Goal: Task Accomplishment & Management: Manage account settings

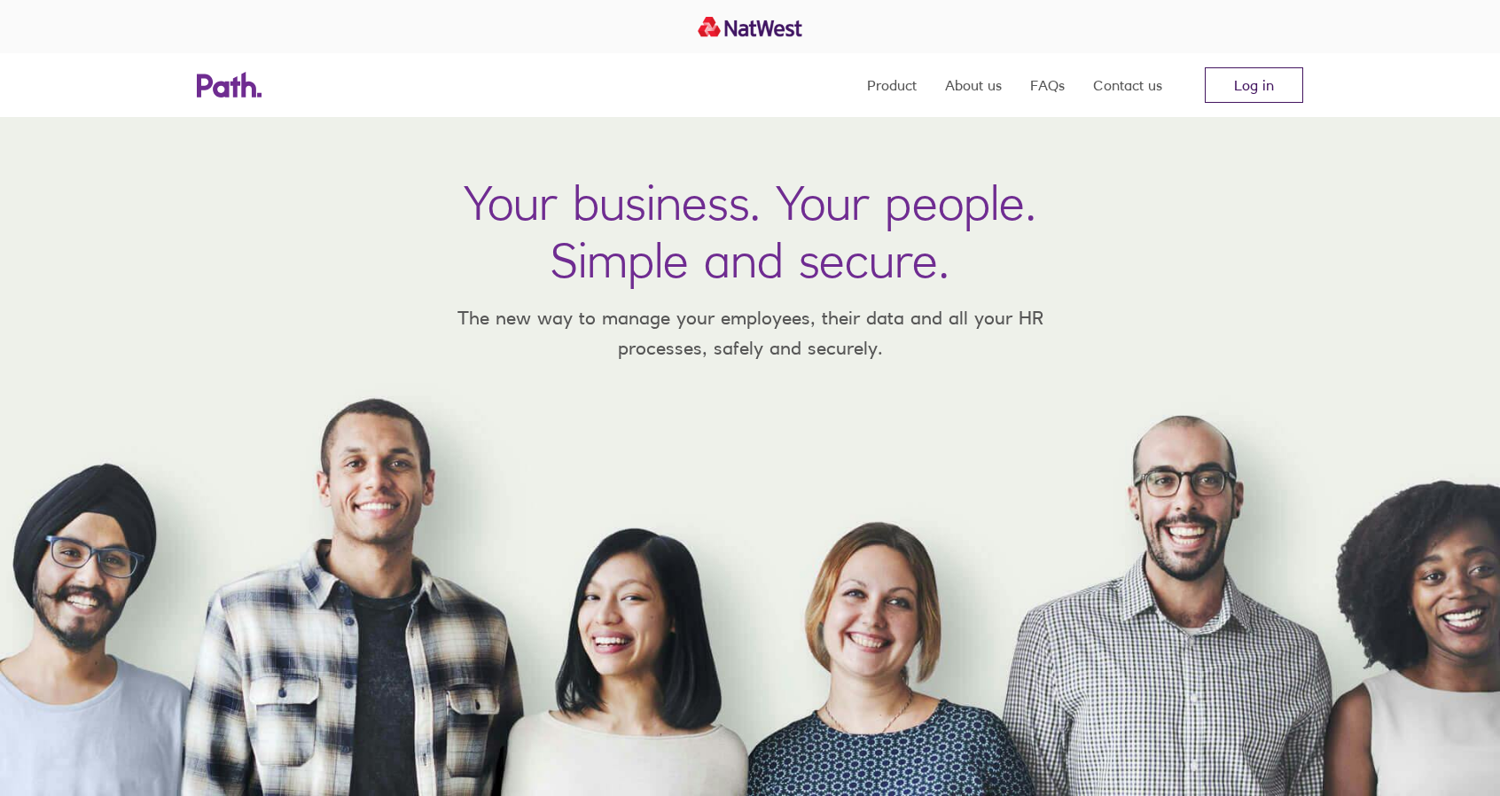
click at [1260, 80] on link "Log in" at bounding box center [1254, 84] width 98 height 35
click at [1257, 78] on link "Log in" at bounding box center [1254, 84] width 98 height 35
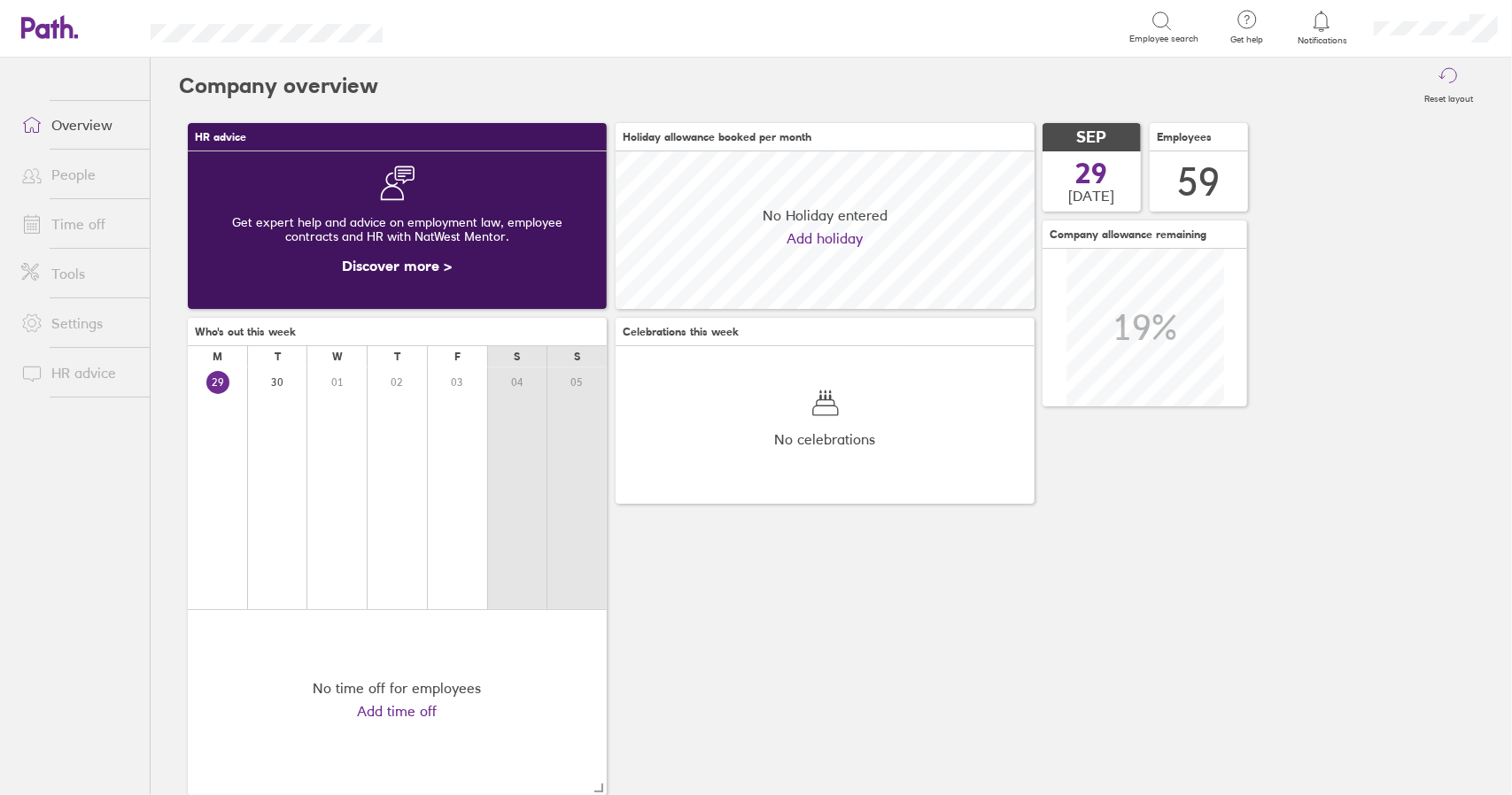
scroll to position [158, 418]
click at [71, 219] on link "Time off" at bounding box center [78, 224] width 143 height 35
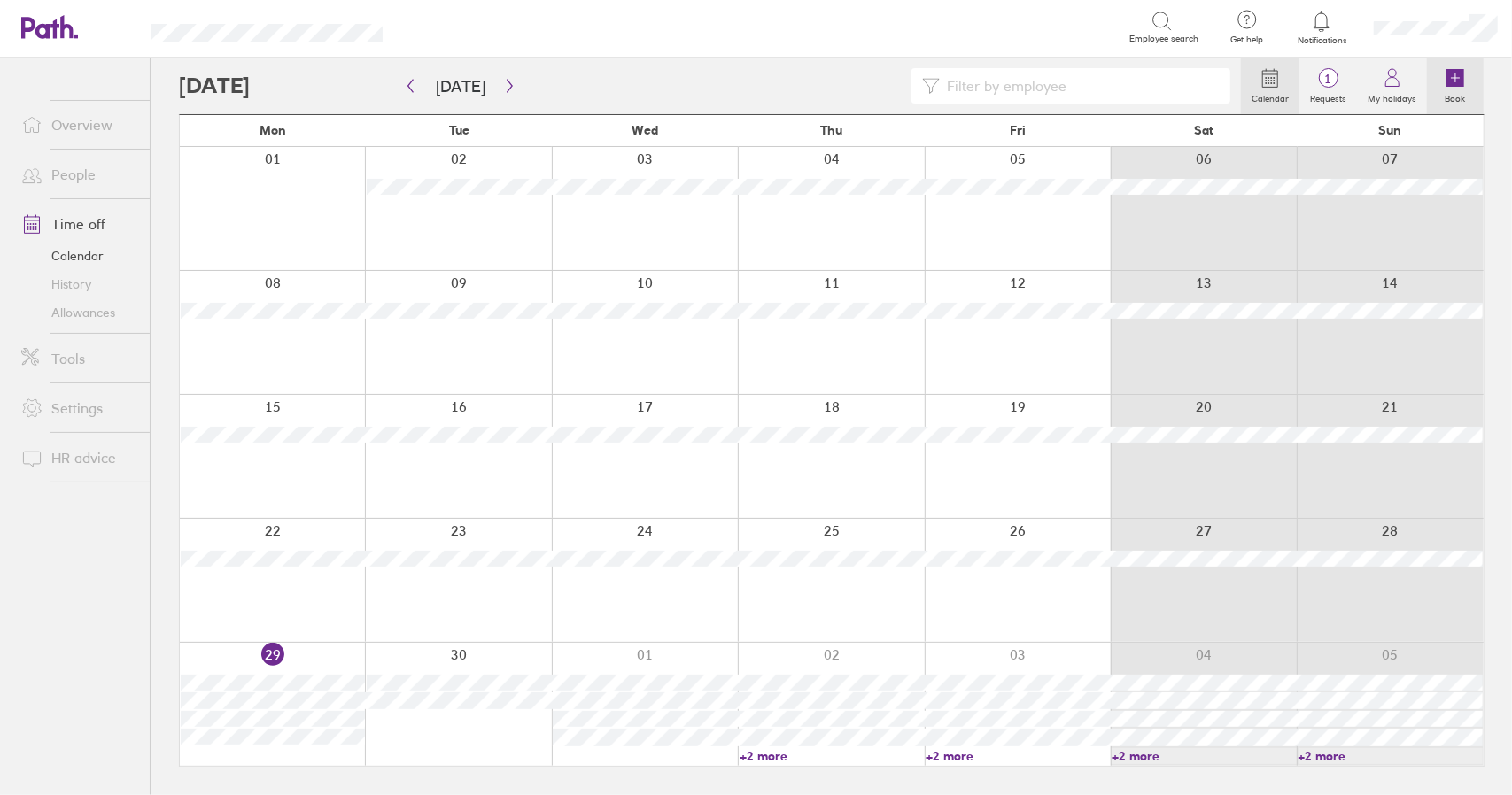
click at [1463, 81] on icon at bounding box center [1455, 78] width 18 height 18
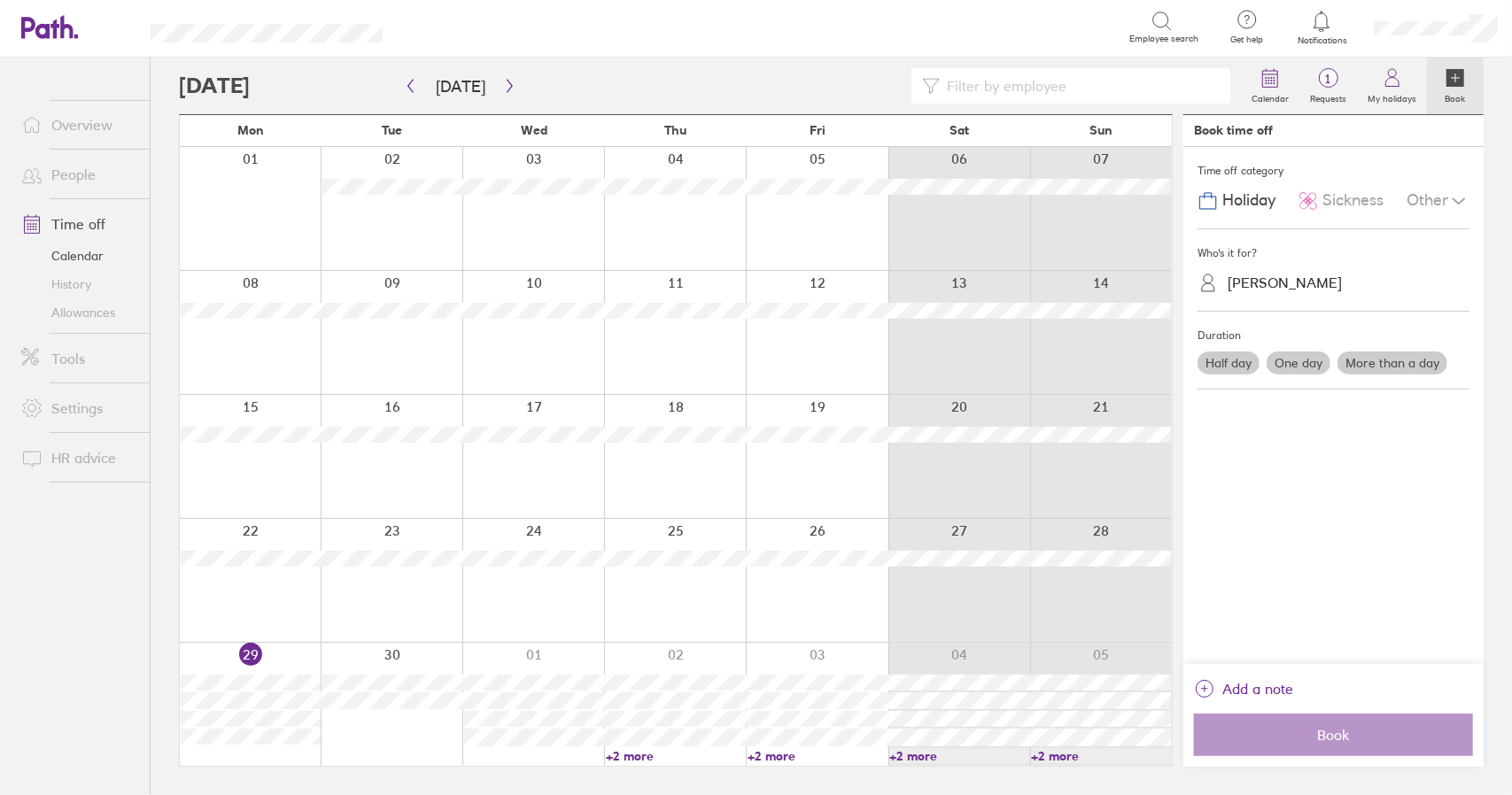
click at [1343, 199] on span "Sickness" at bounding box center [1352, 201] width 61 height 19
click at [1255, 288] on div "[PERSON_NAME]" at bounding box center [1284, 283] width 114 height 17
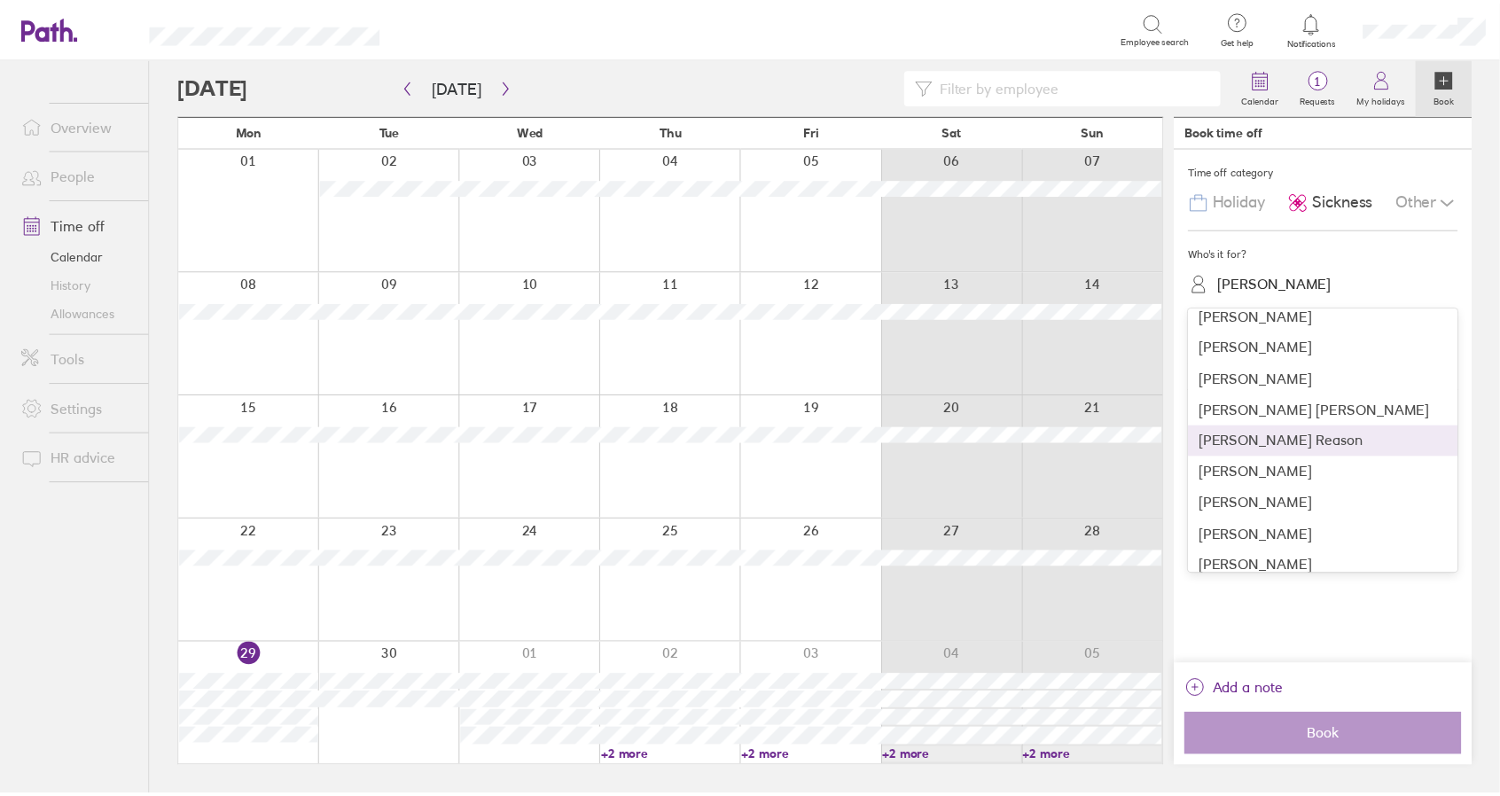
scroll to position [1153, 0]
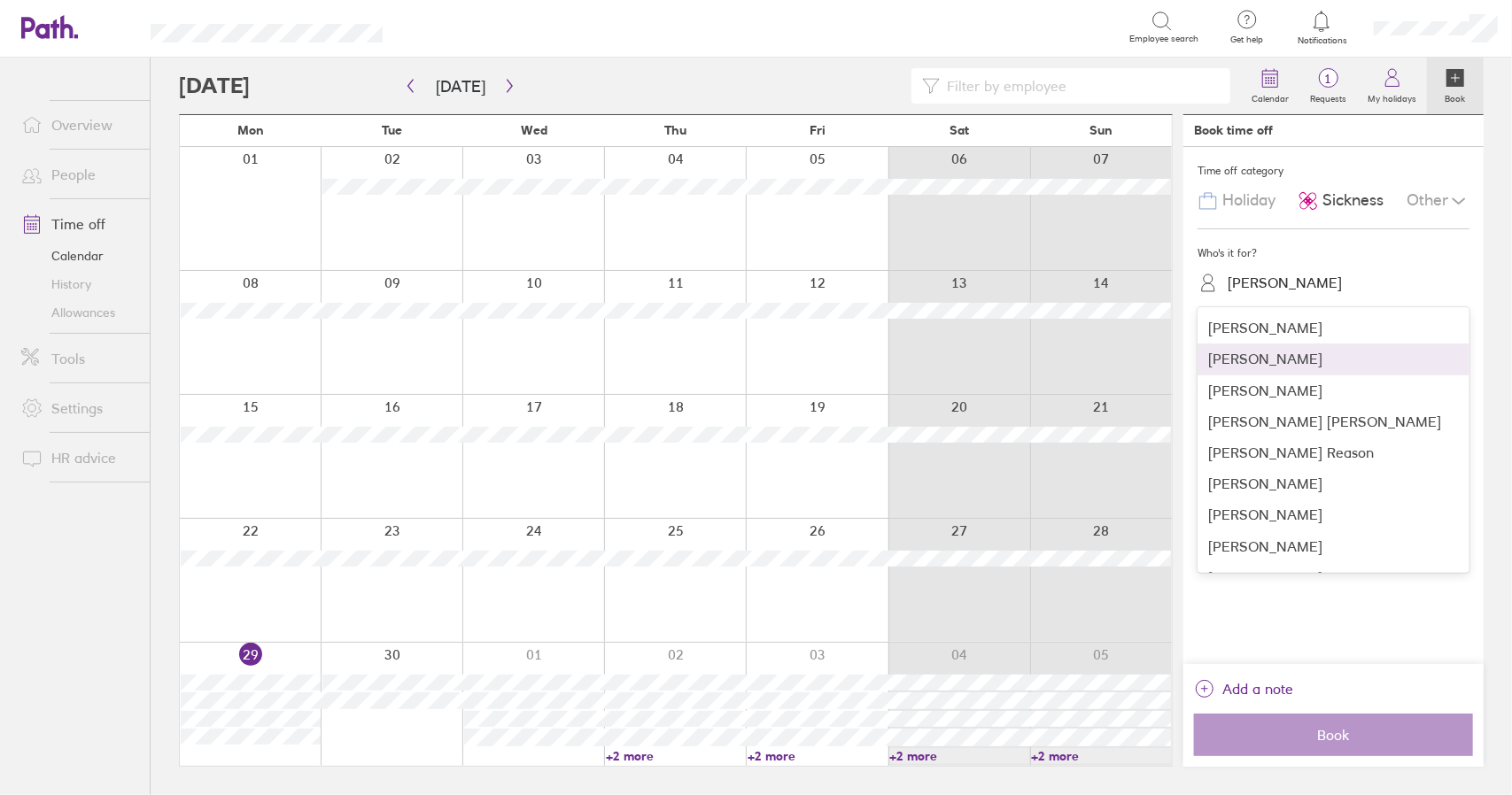
click at [1285, 360] on div "[PERSON_NAME]" at bounding box center [1333, 359] width 272 height 31
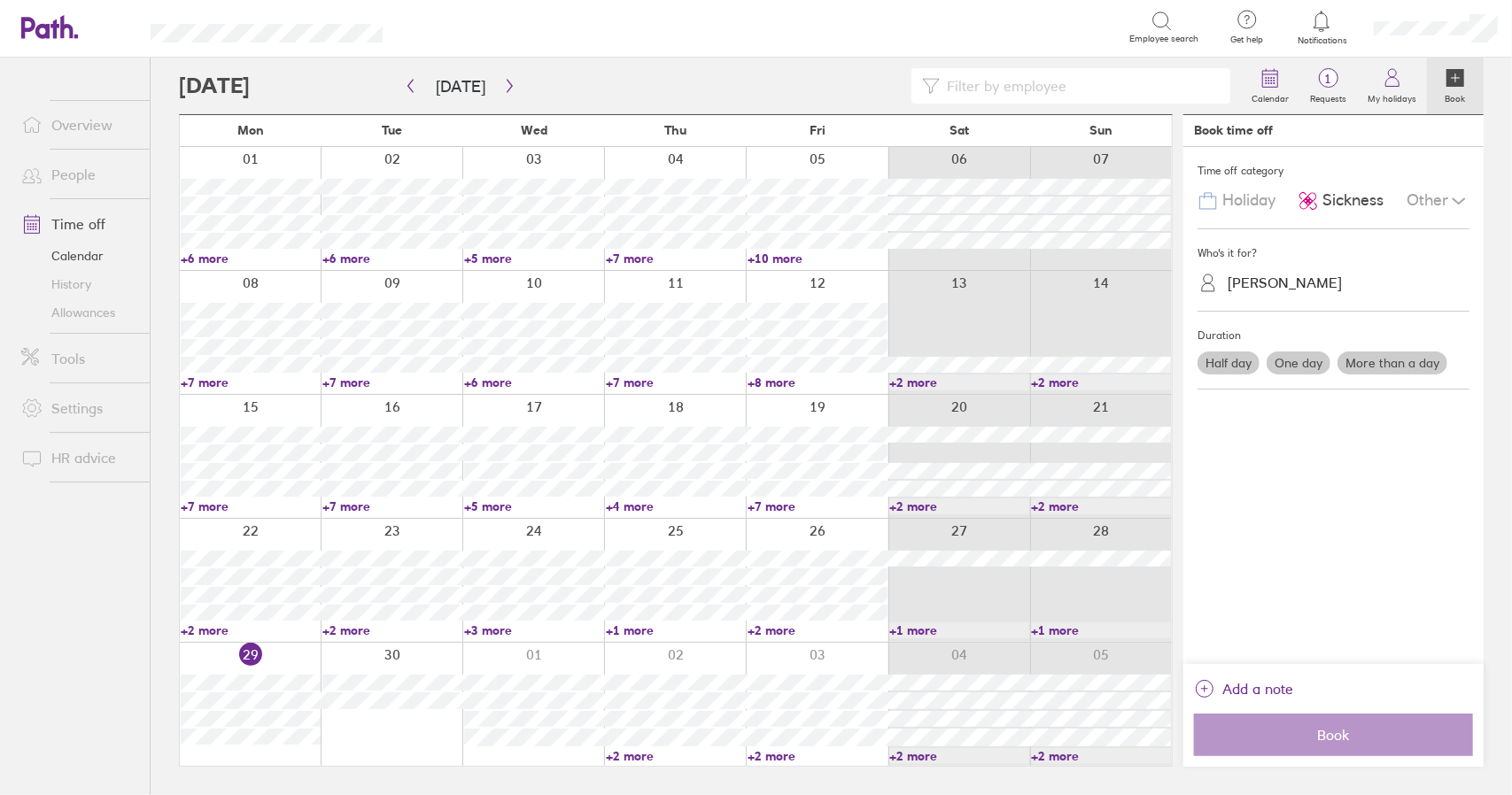
click at [1394, 362] on label "More than a day" at bounding box center [1392, 363] width 110 height 23
click at [0, 0] on input "More than a day" at bounding box center [0, 0] width 0 height 0
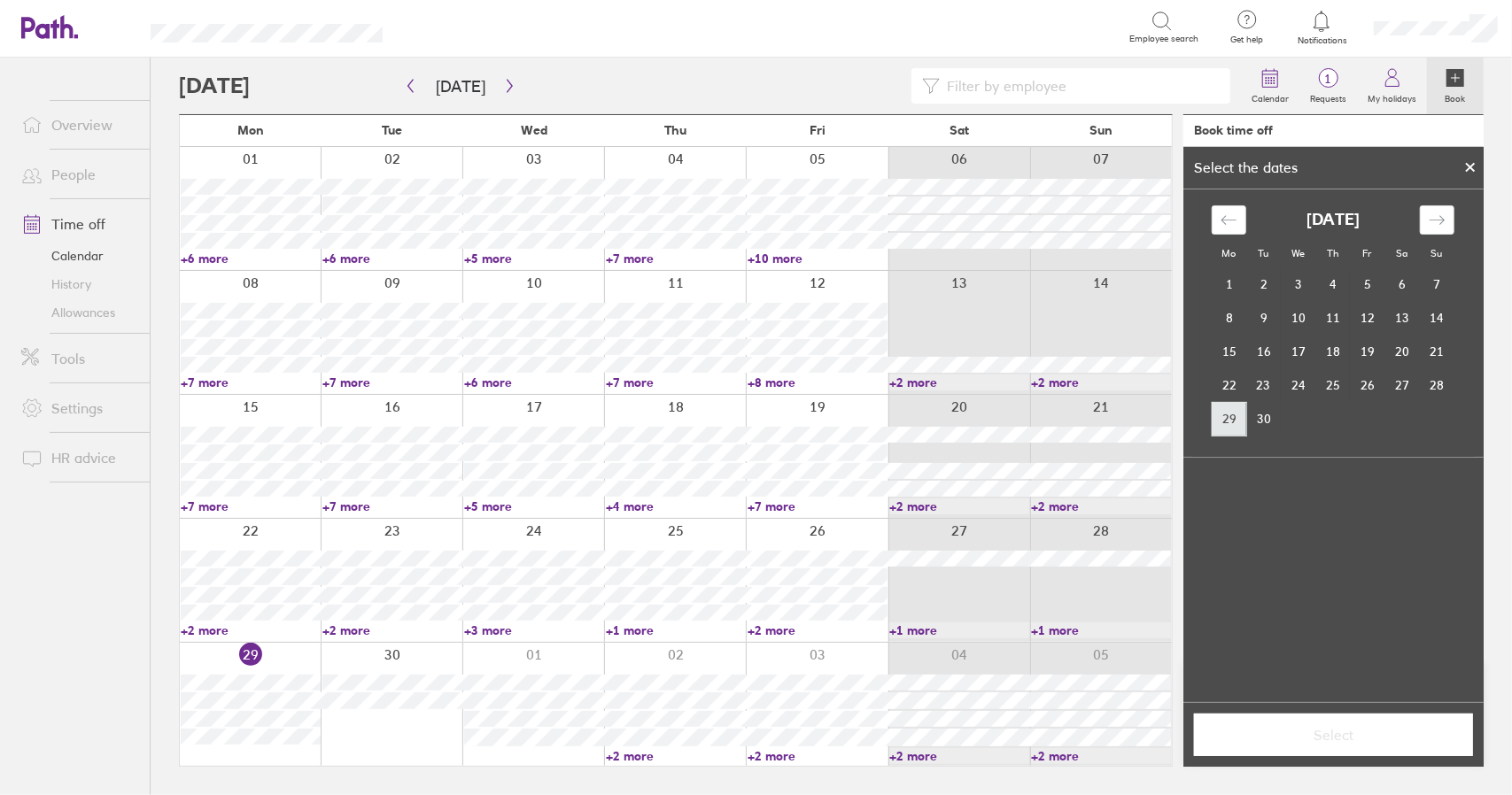
click at [1231, 417] on td "29" at bounding box center [1228, 419] width 35 height 34
click at [1261, 420] on td "30" at bounding box center [1263, 419] width 35 height 34
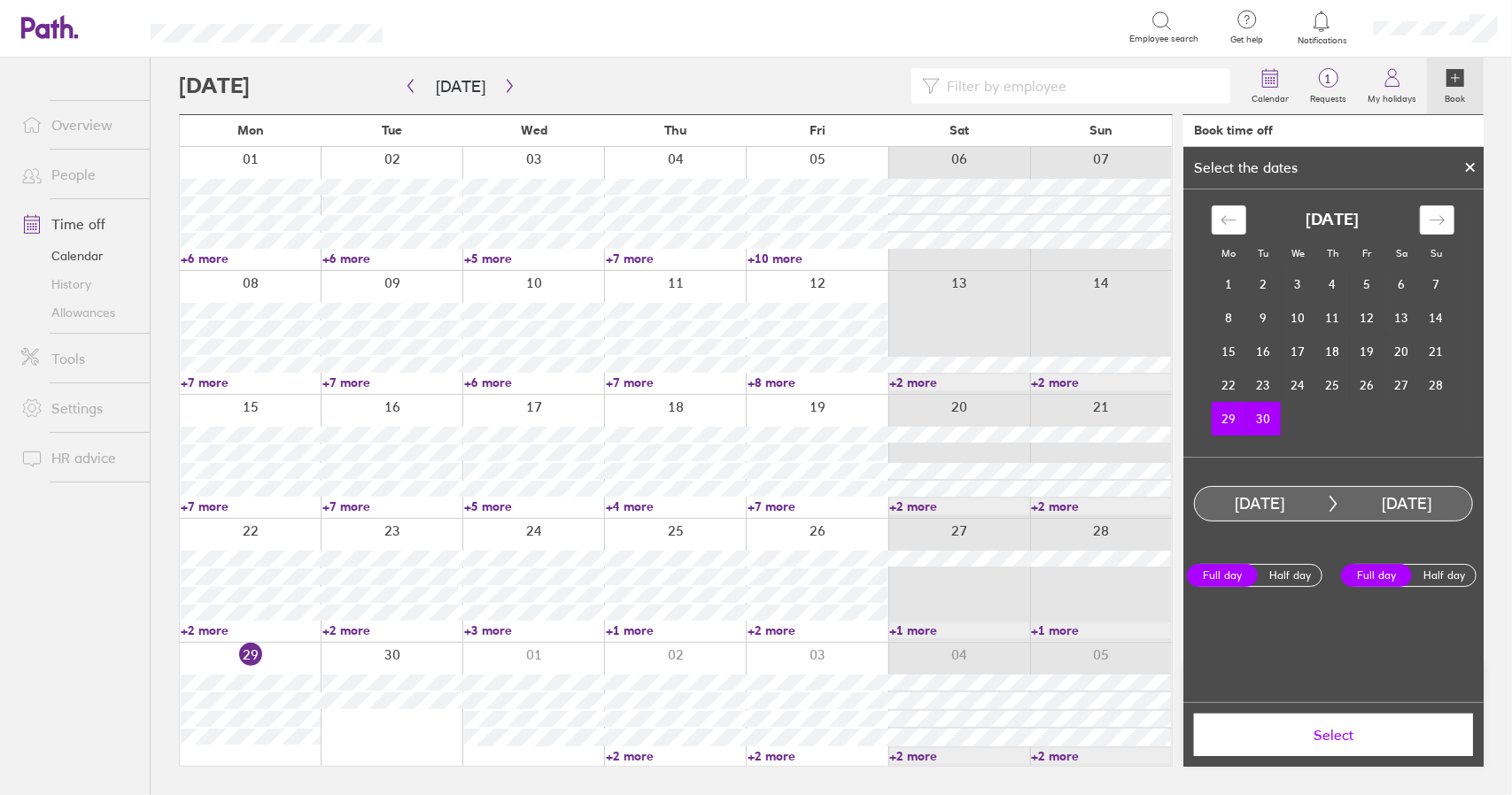
click at [1355, 736] on span "Select" at bounding box center [1333, 735] width 254 height 16
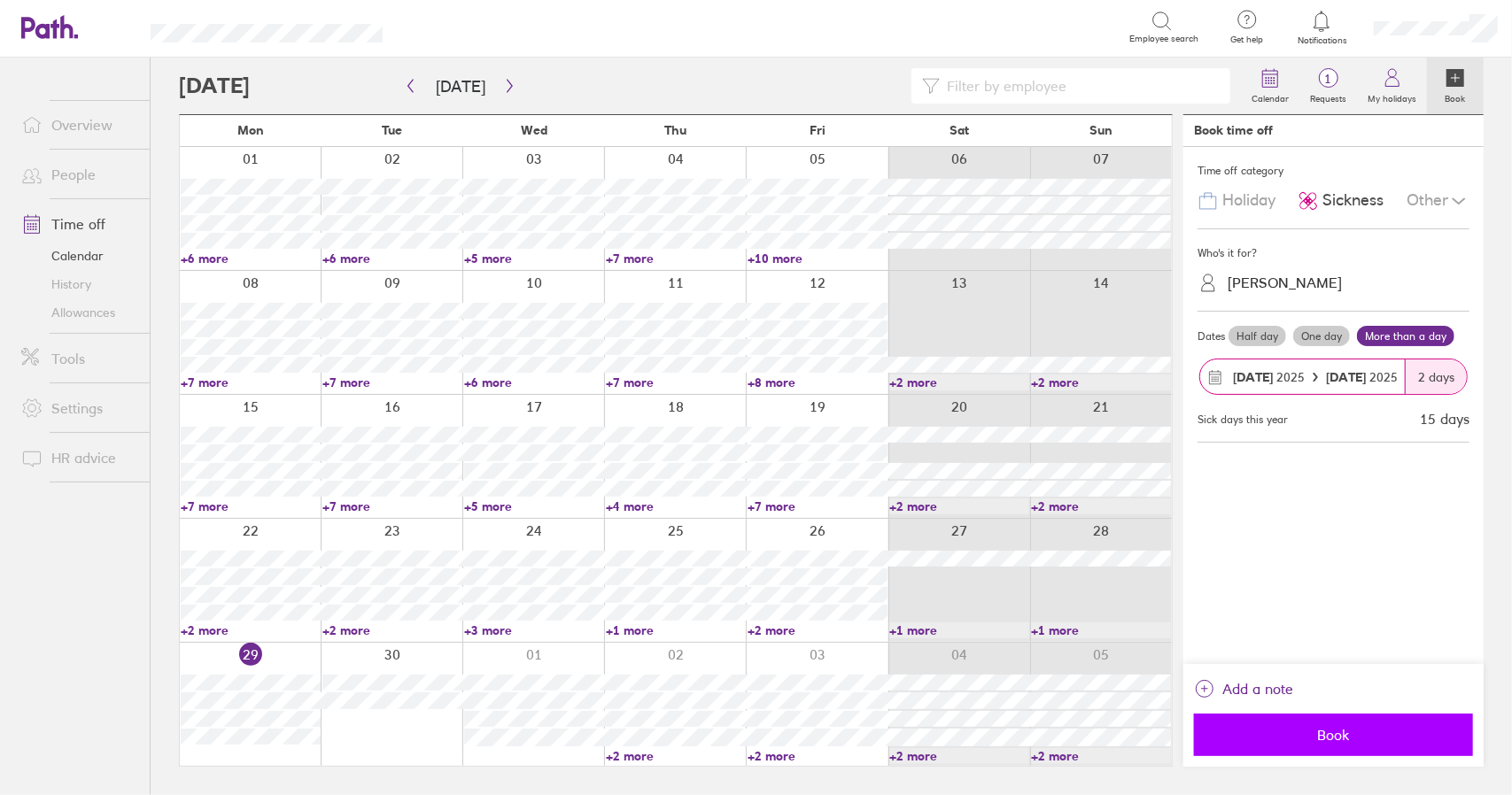
click at [1351, 739] on span "Book" at bounding box center [1333, 735] width 254 height 16
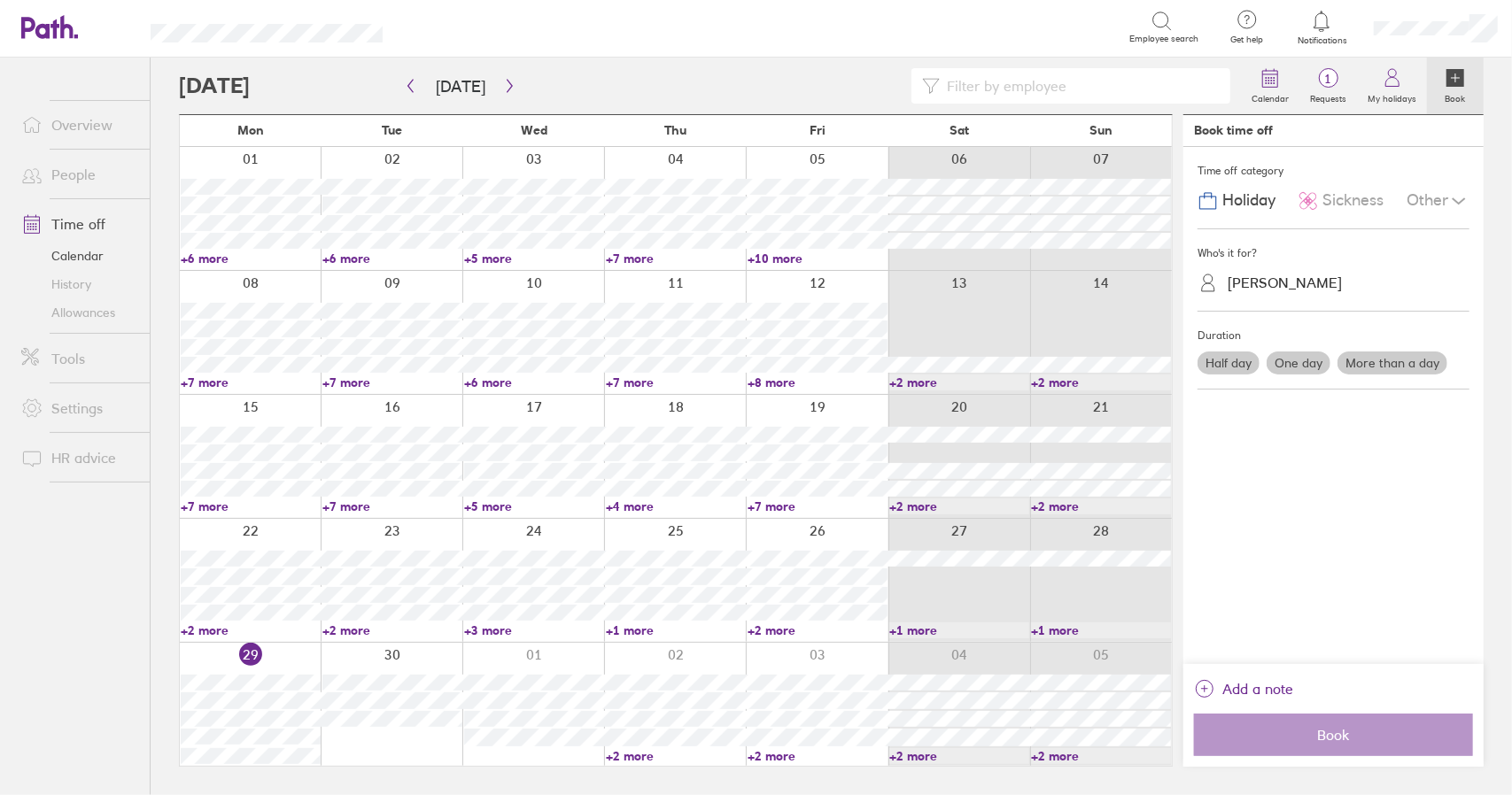
click at [96, 223] on link "Time off" at bounding box center [78, 224] width 143 height 35
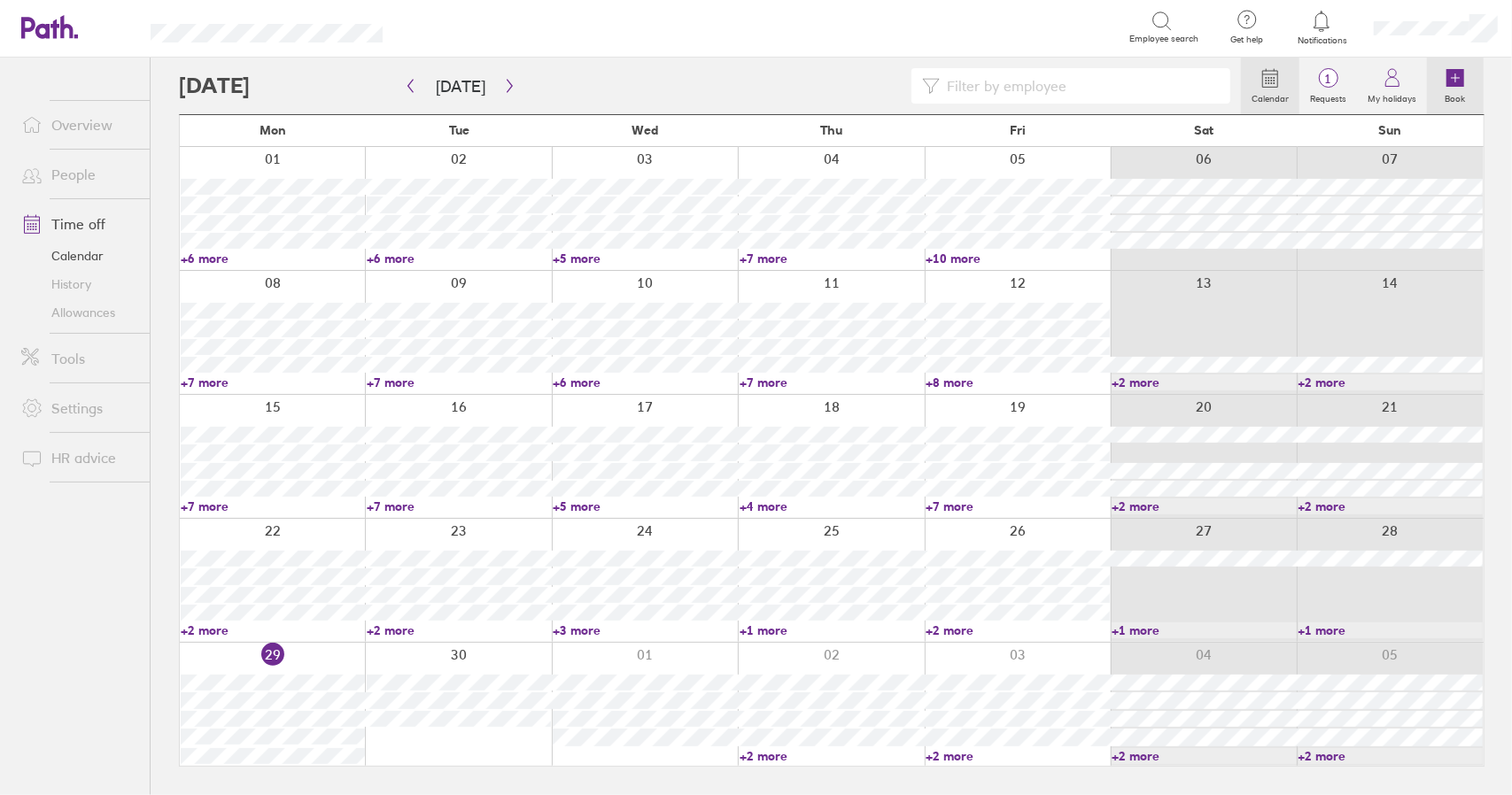
drag, startPoint x: 1313, startPoint y: 81, endPoint x: 1435, endPoint y: 107, distance: 124.7
click at [1313, 81] on span "1" at bounding box center [1328, 79] width 58 height 14
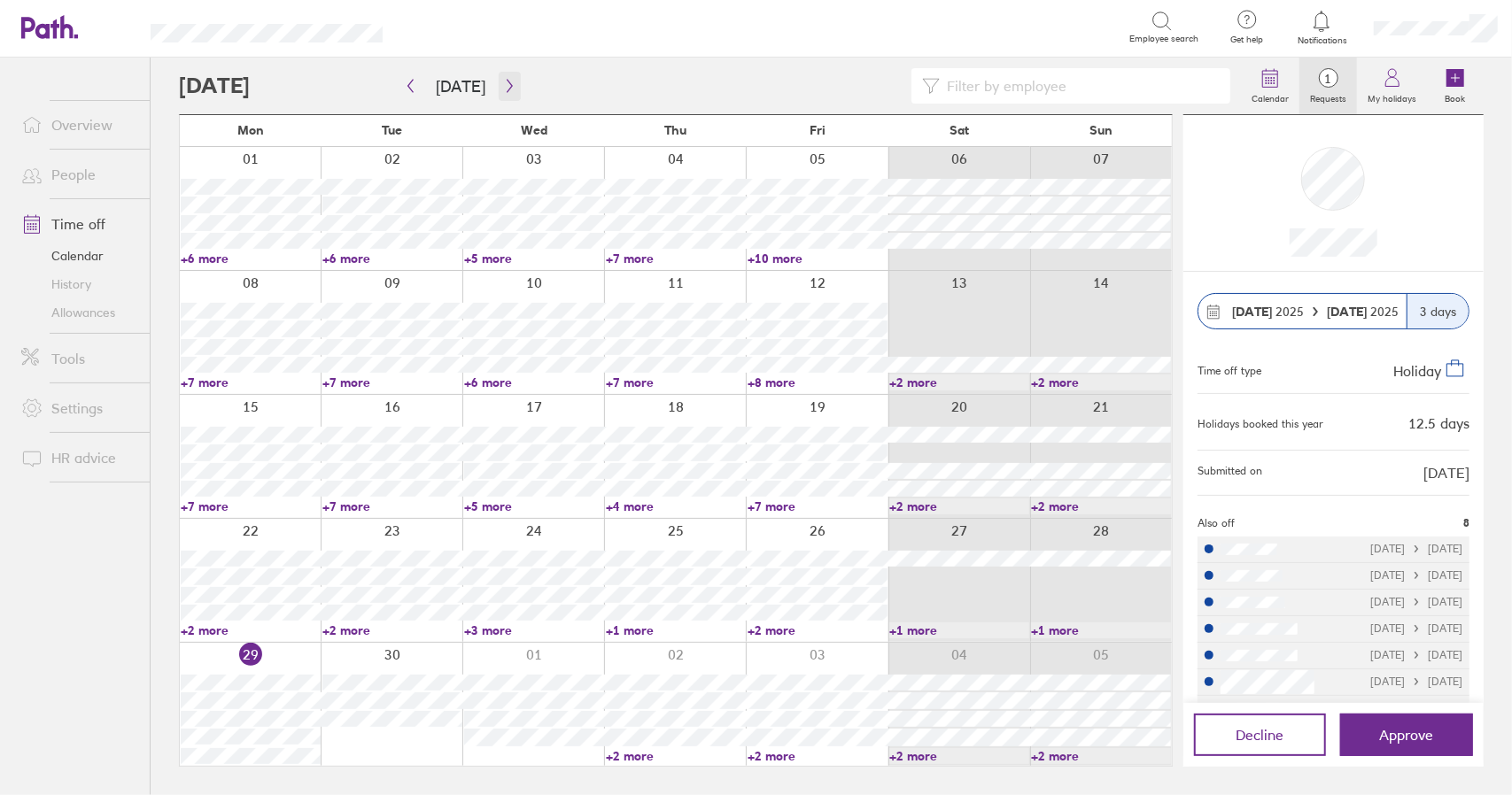
click at [506, 89] on icon "button" at bounding box center [509, 86] width 13 height 14
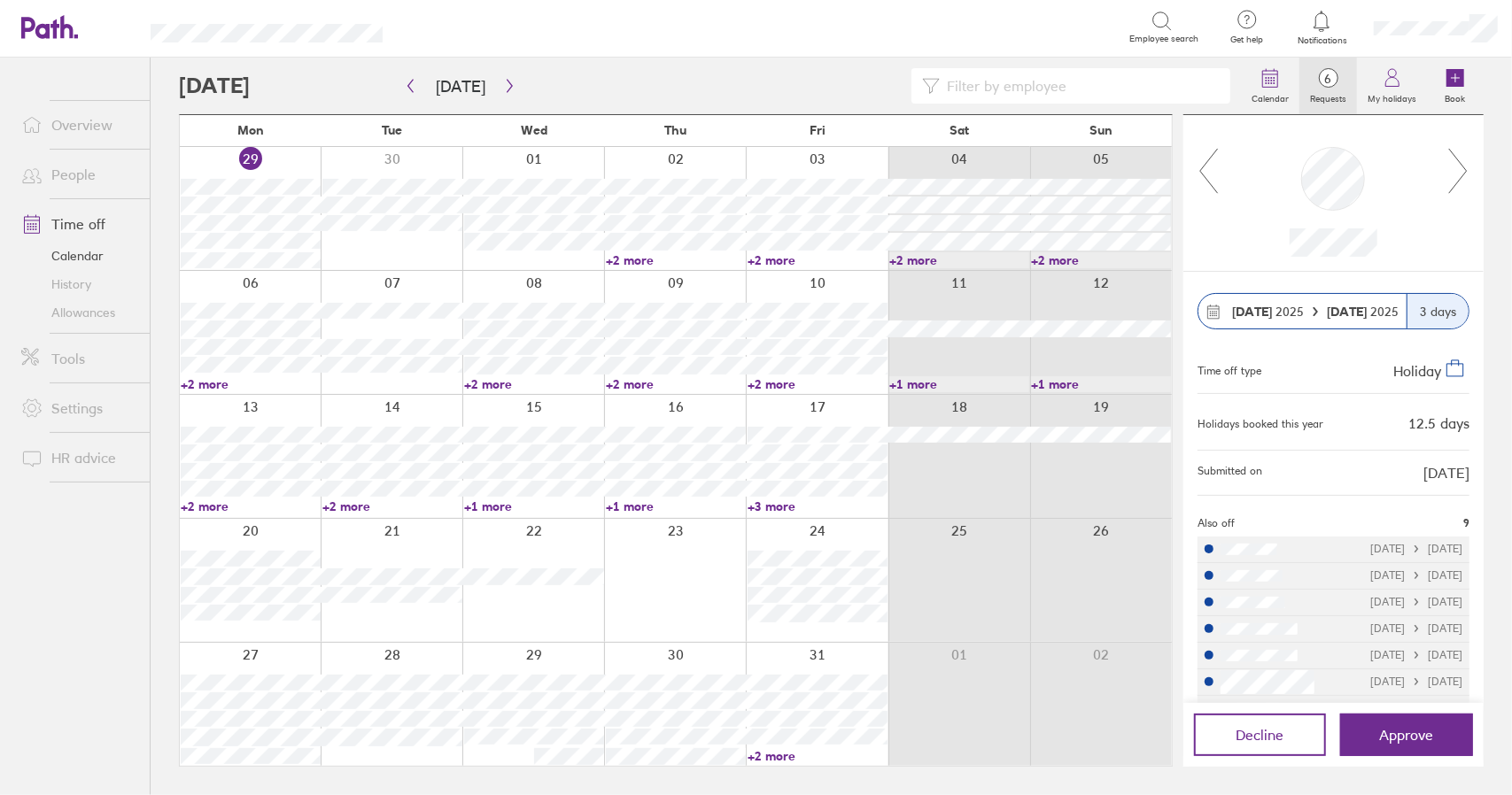
click at [1462, 168] on icon at bounding box center [1458, 171] width 22 height 48
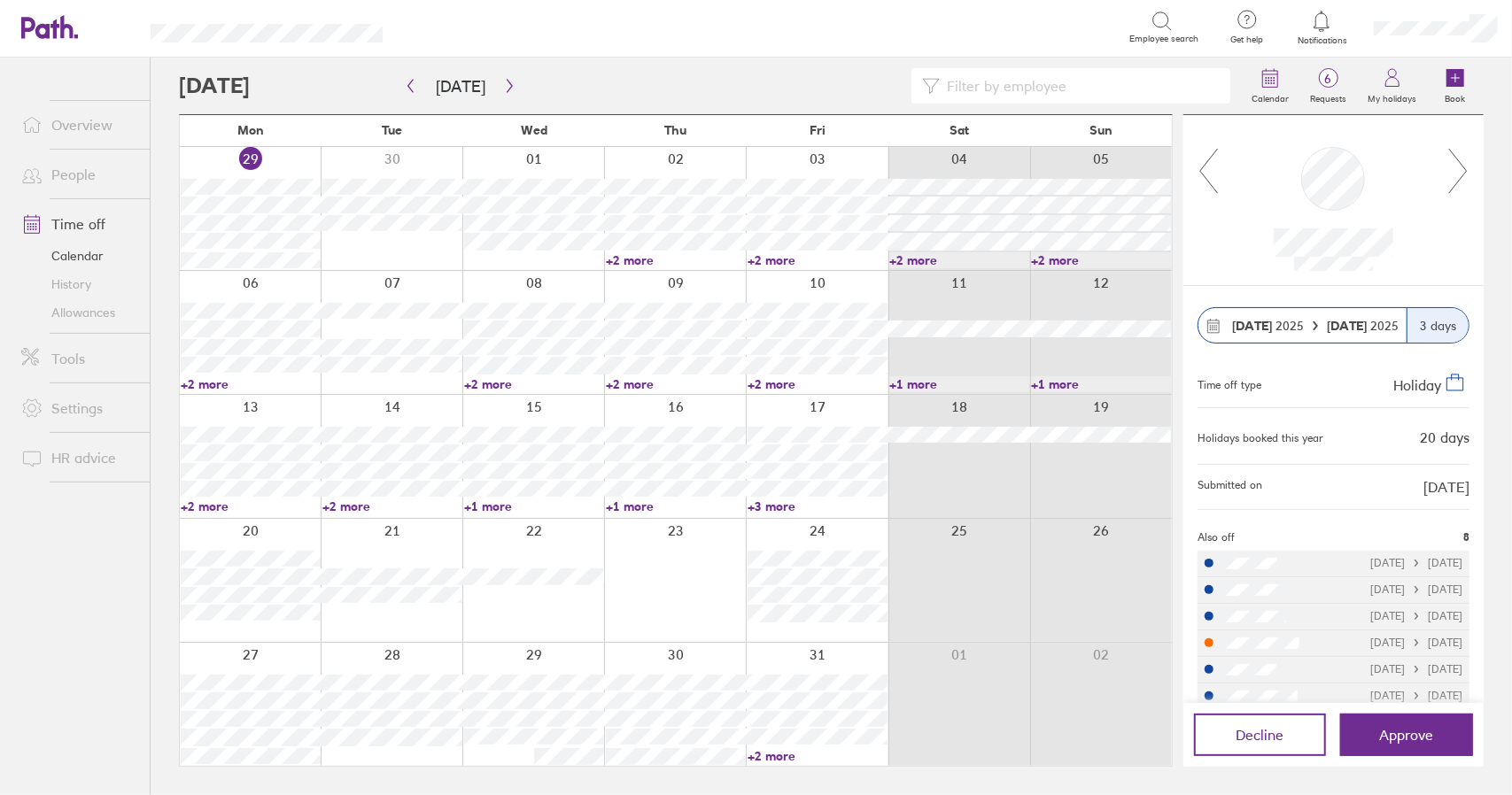
click at [496, 381] on link "+2 more" at bounding box center [534, 385] width 140 height 16
click at [494, 383] on link "+2 more" at bounding box center [534, 385] width 140 height 16
click at [631, 381] on link "+2 more" at bounding box center [676, 385] width 140 height 16
click at [637, 381] on link "+2 more" at bounding box center [676, 385] width 140 height 16
click at [777, 386] on link "+2 more" at bounding box center [817, 385] width 140 height 16
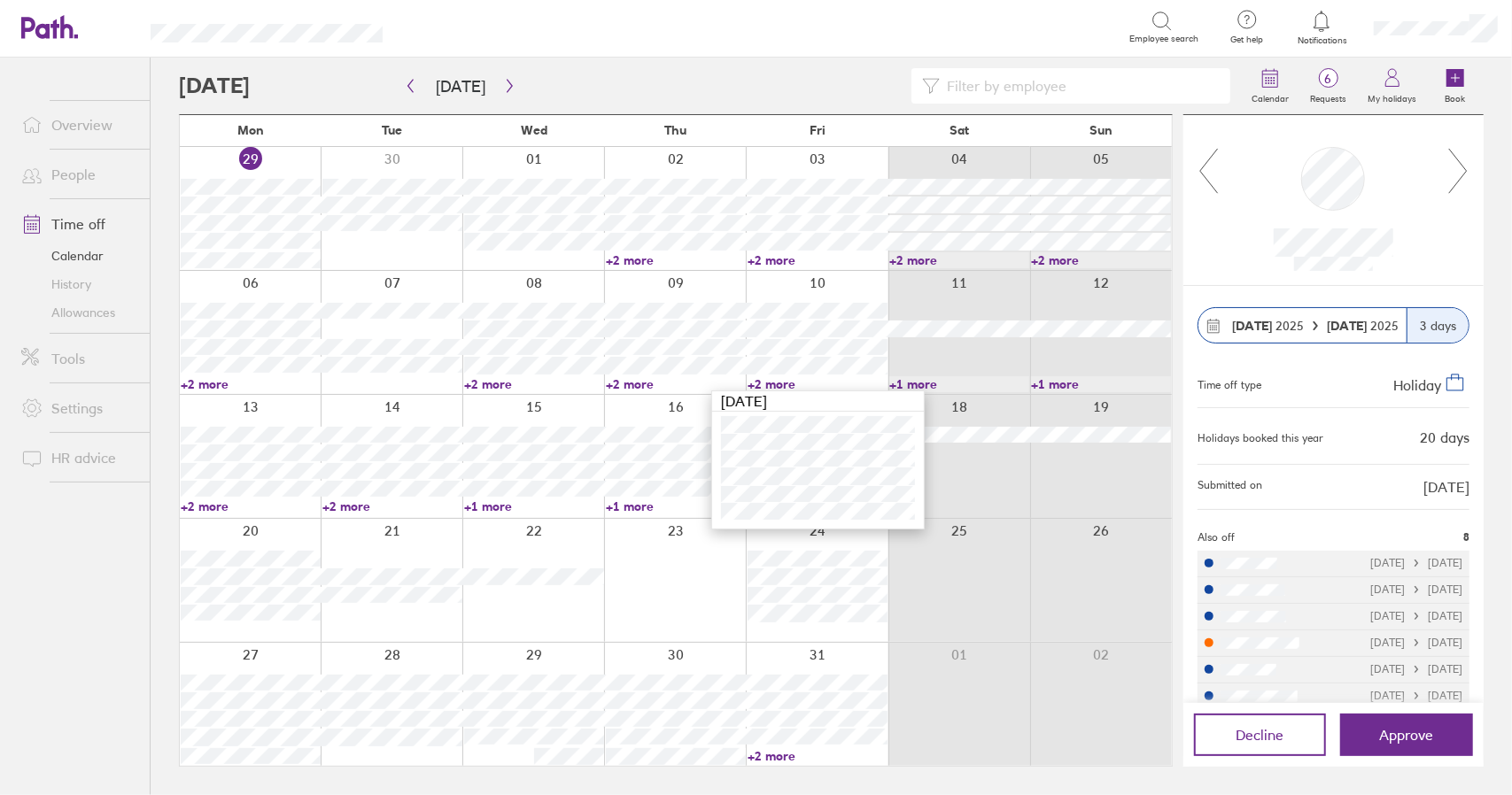
click at [766, 383] on link "+2 more" at bounding box center [817, 385] width 140 height 16
click at [1250, 738] on span "Decline" at bounding box center [1260, 735] width 48 height 16
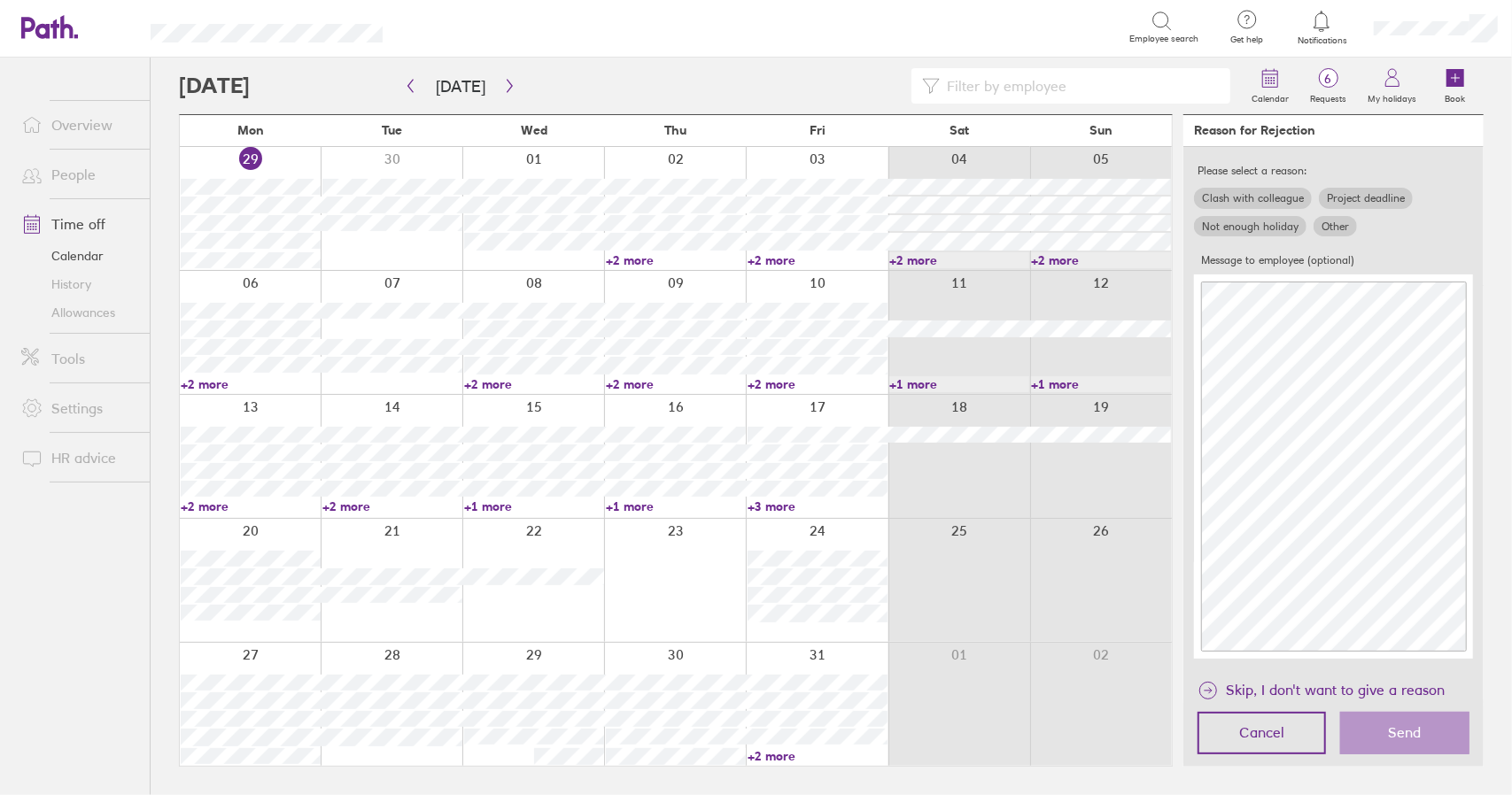
click at [1262, 201] on label "Clash with colleague" at bounding box center [1252, 198] width 118 height 21
click at [0, 0] on input "Clash with colleague" at bounding box center [0, 0] width 0 height 0
click at [778, 387] on link "+2 more" at bounding box center [817, 385] width 140 height 16
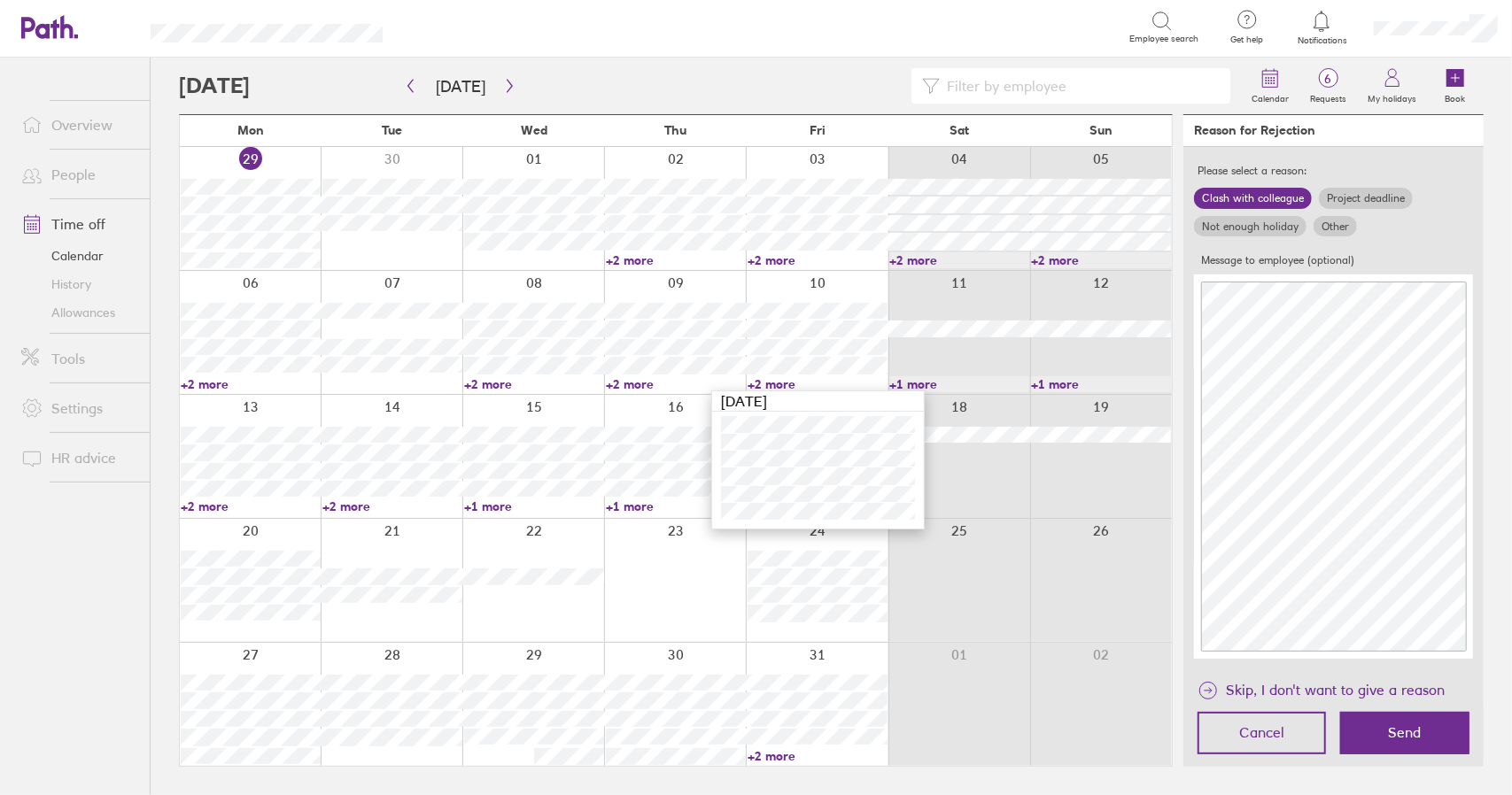
click at [778, 388] on link "+2 more" at bounding box center [817, 385] width 140 height 16
click at [641, 384] on link "+2 more" at bounding box center [676, 385] width 140 height 16
click at [640, 384] on link "+2 more" at bounding box center [676, 385] width 140 height 16
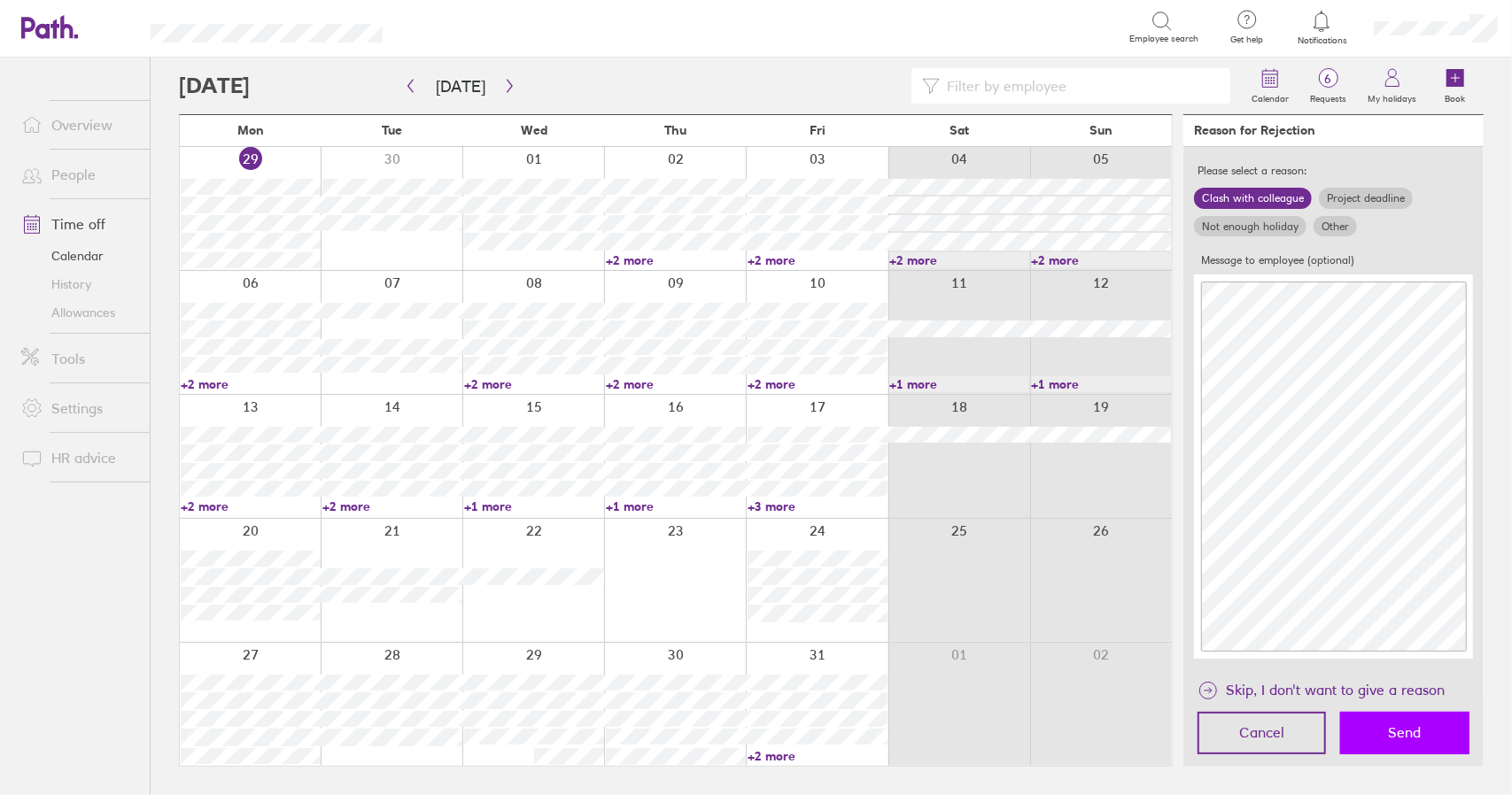
click at [1431, 738] on button "Send" at bounding box center [1404, 733] width 129 height 43
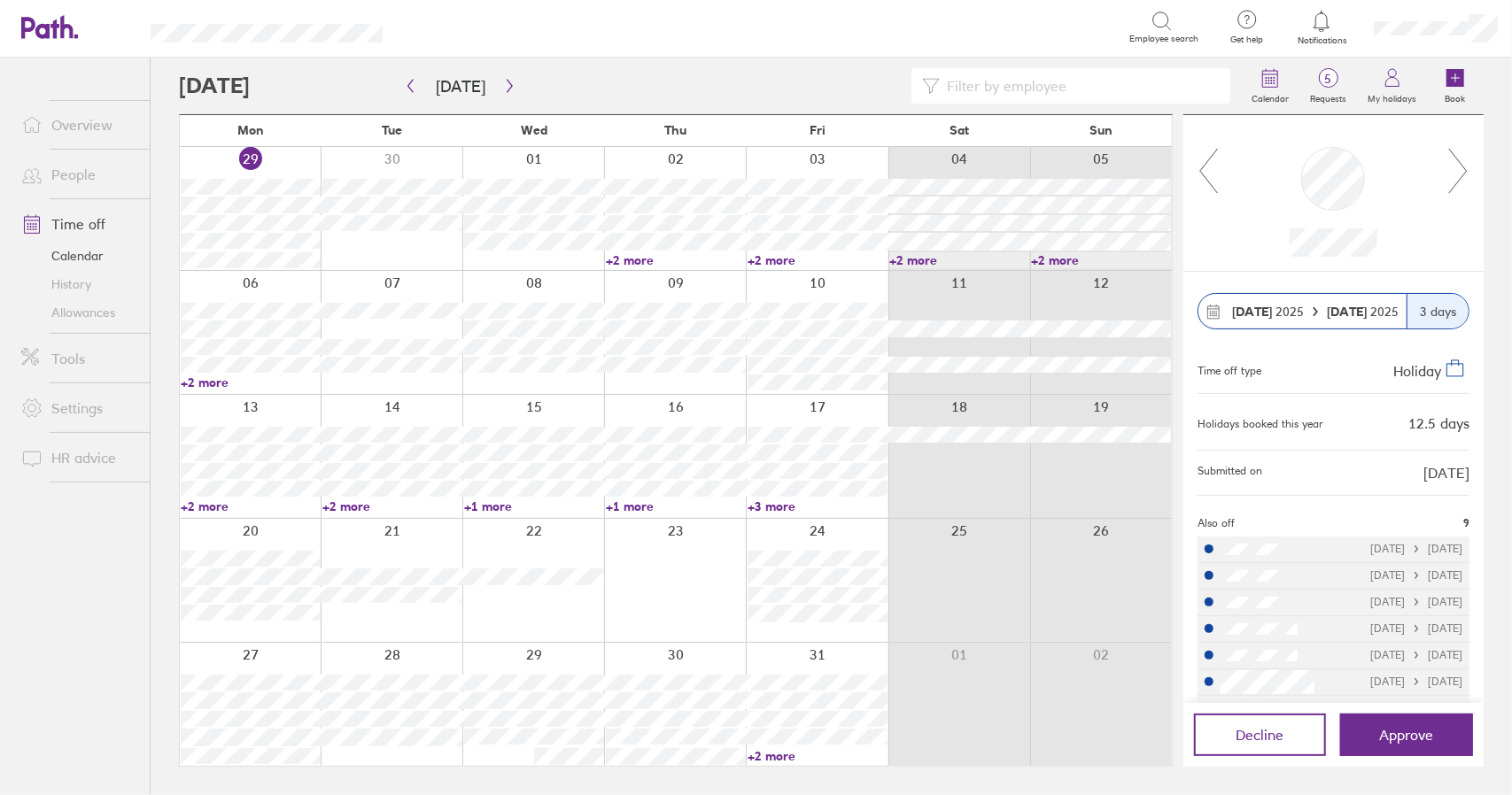
click at [1463, 173] on icon at bounding box center [1458, 171] width 22 height 48
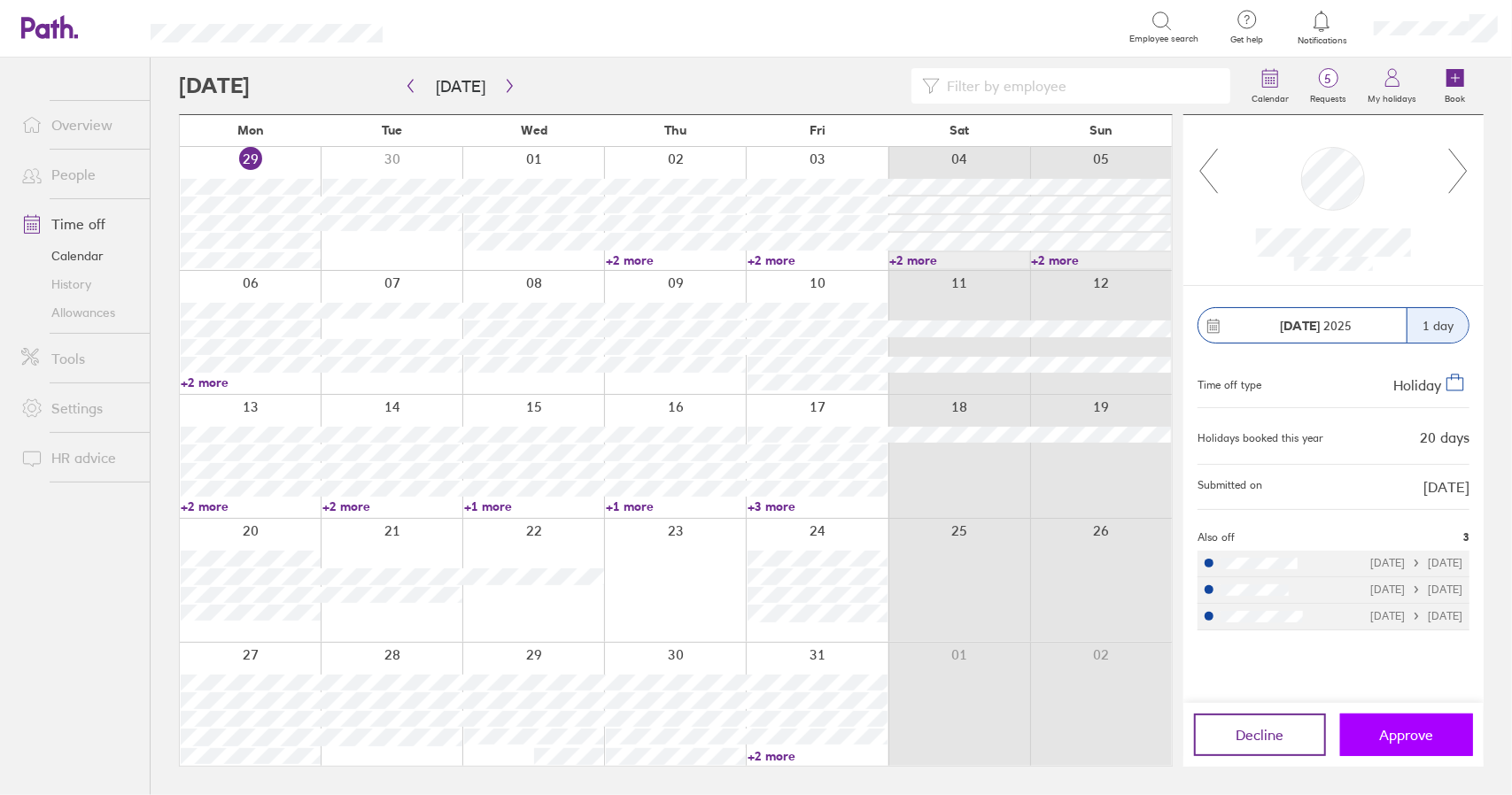
click at [1411, 729] on span "Approve" at bounding box center [1407, 735] width 54 height 16
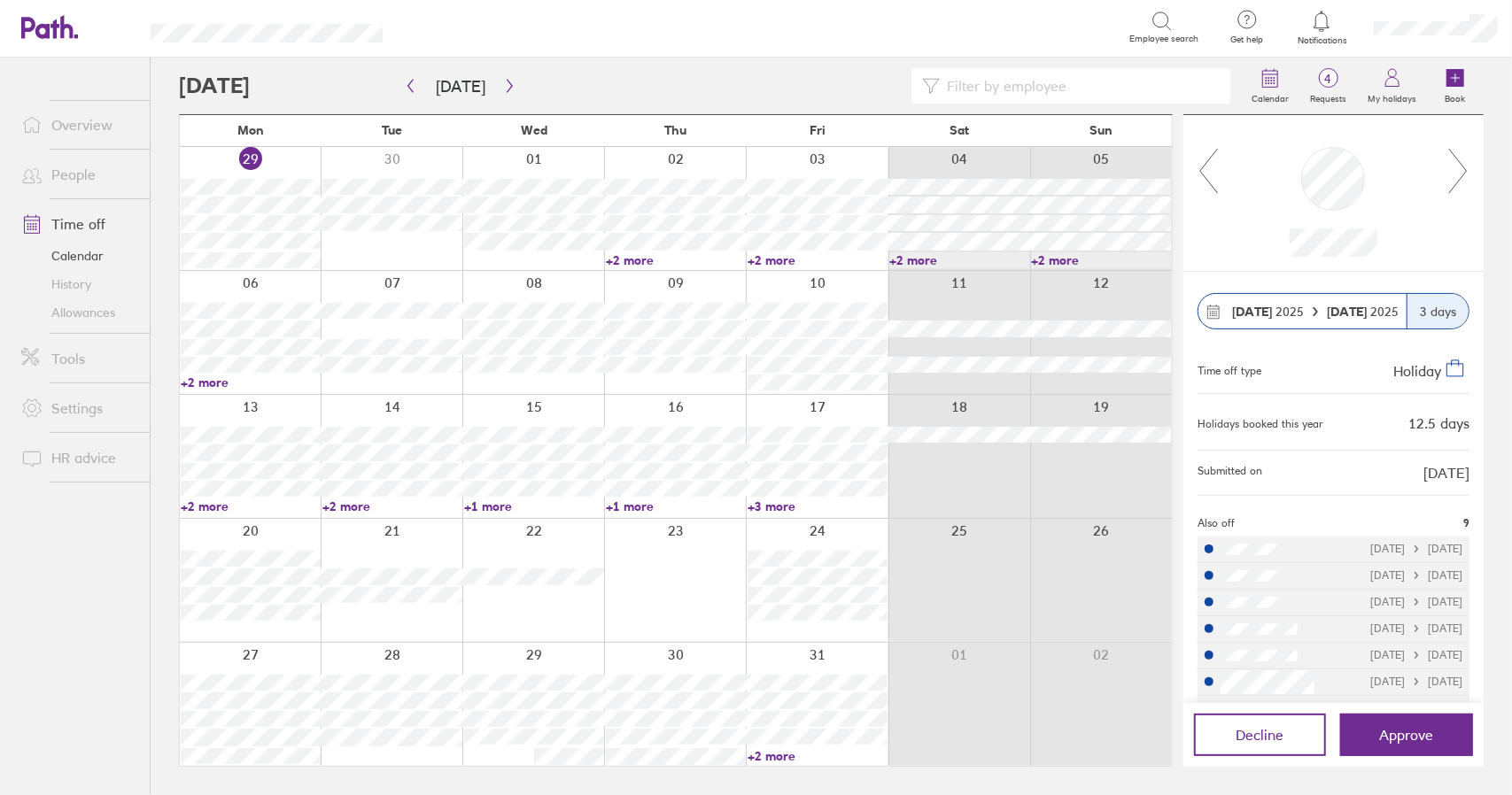
click at [1466, 171] on icon at bounding box center [1458, 171] width 22 height 48
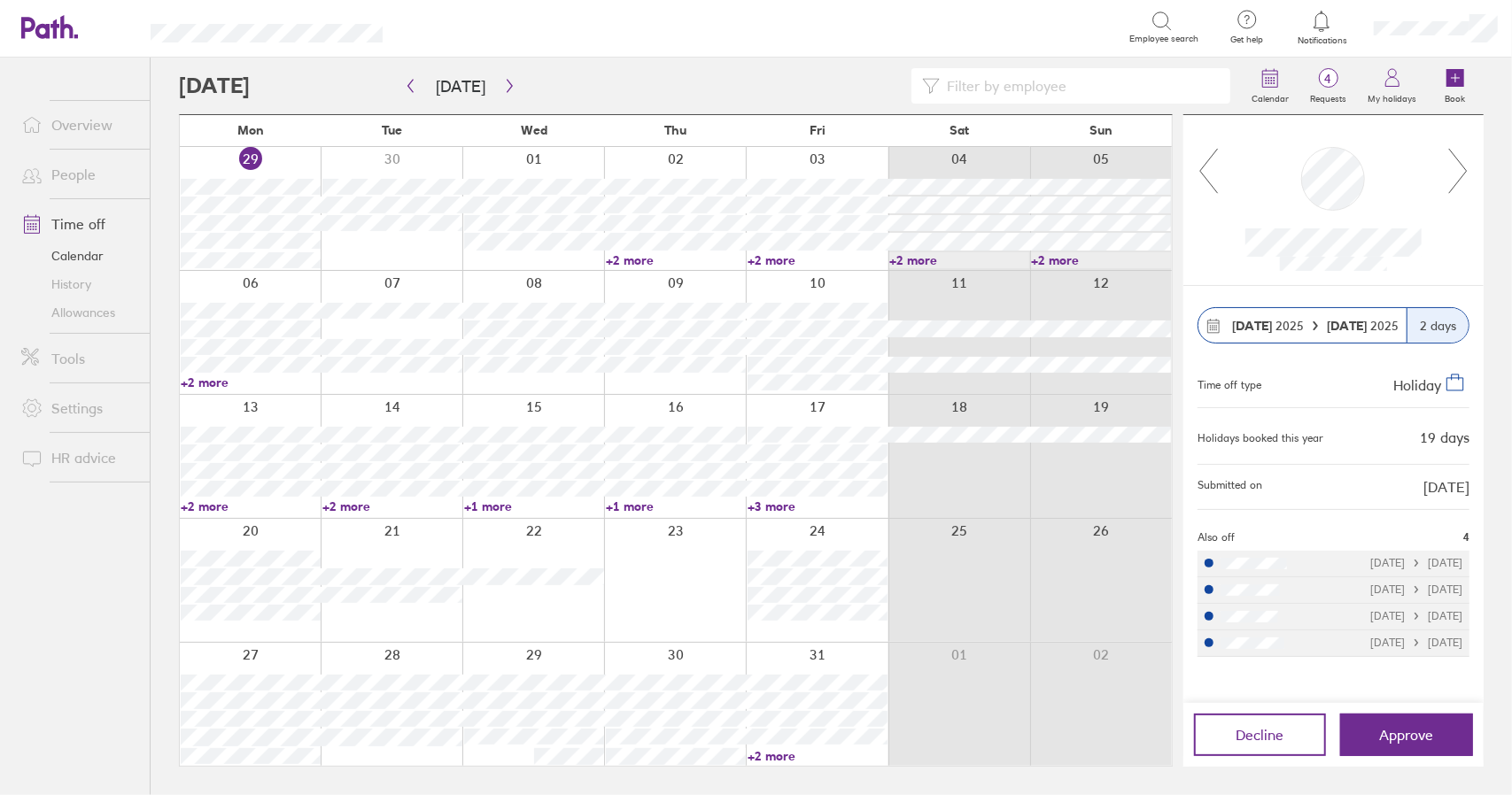
click at [1466, 171] on icon at bounding box center [1458, 171] width 22 height 48
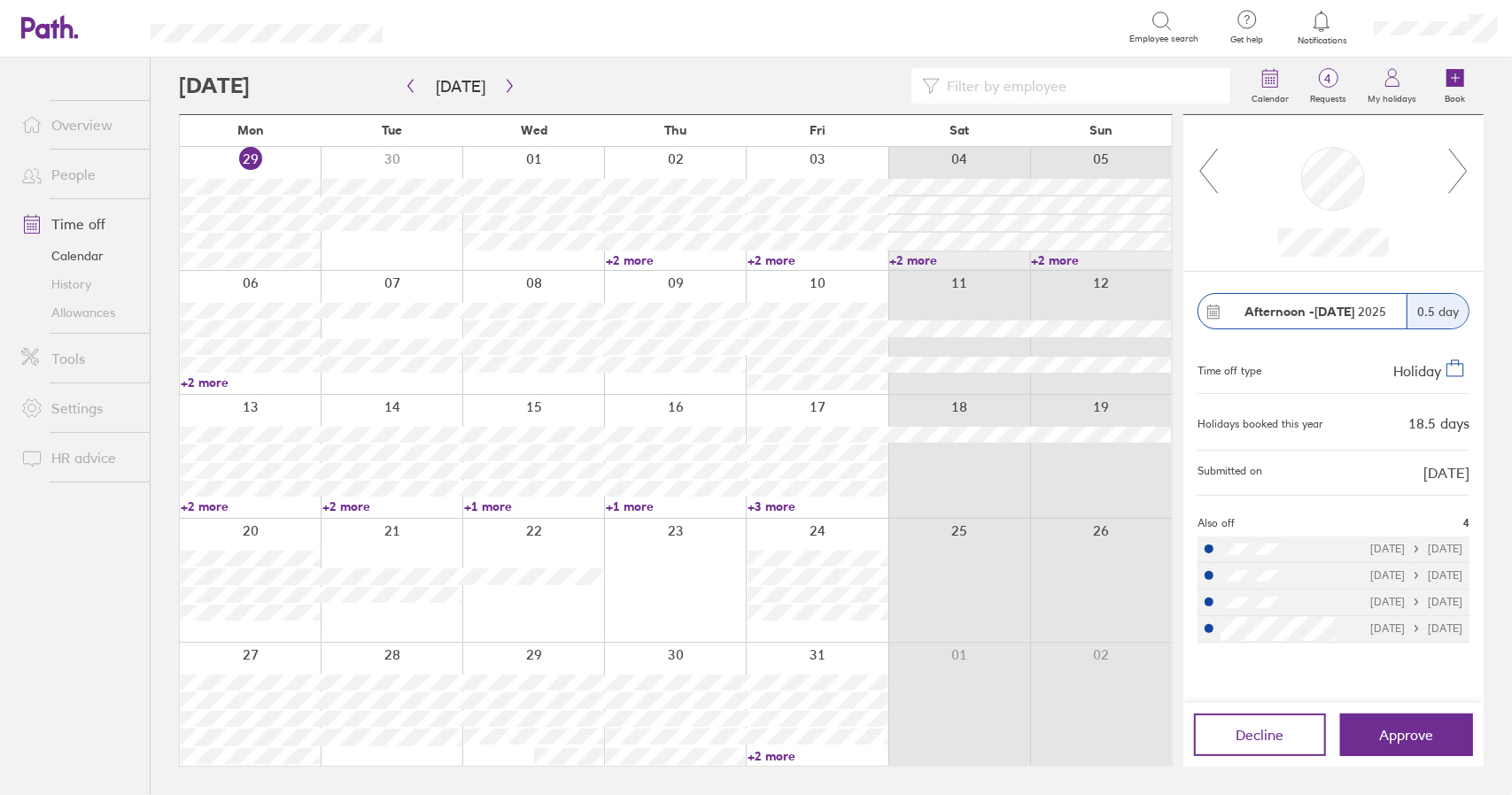
click at [1466, 171] on icon at bounding box center [1458, 171] width 22 height 48
click at [509, 88] on icon "button" at bounding box center [509, 86] width 13 height 14
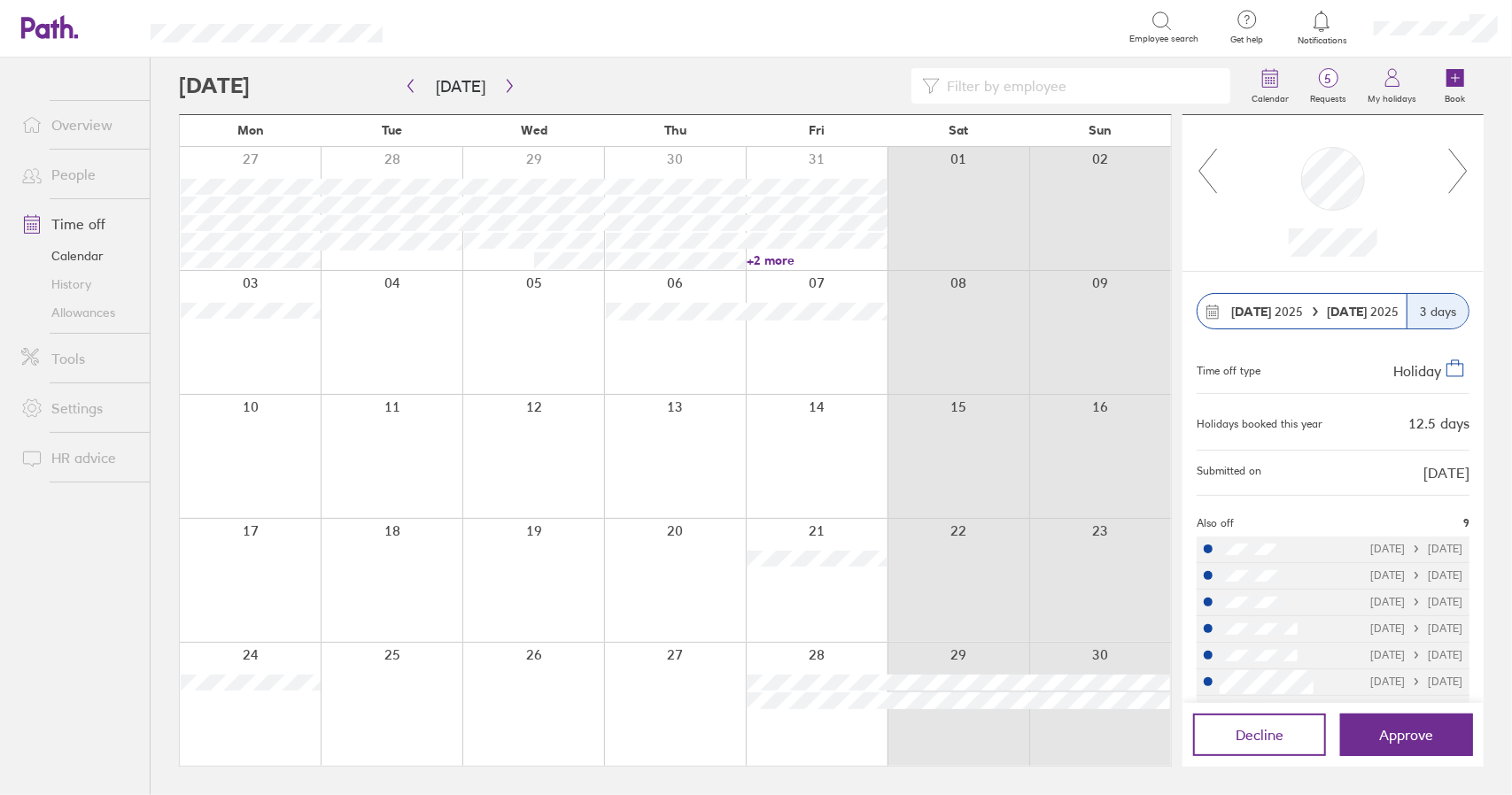
click at [1463, 169] on icon at bounding box center [1458, 171] width 22 height 48
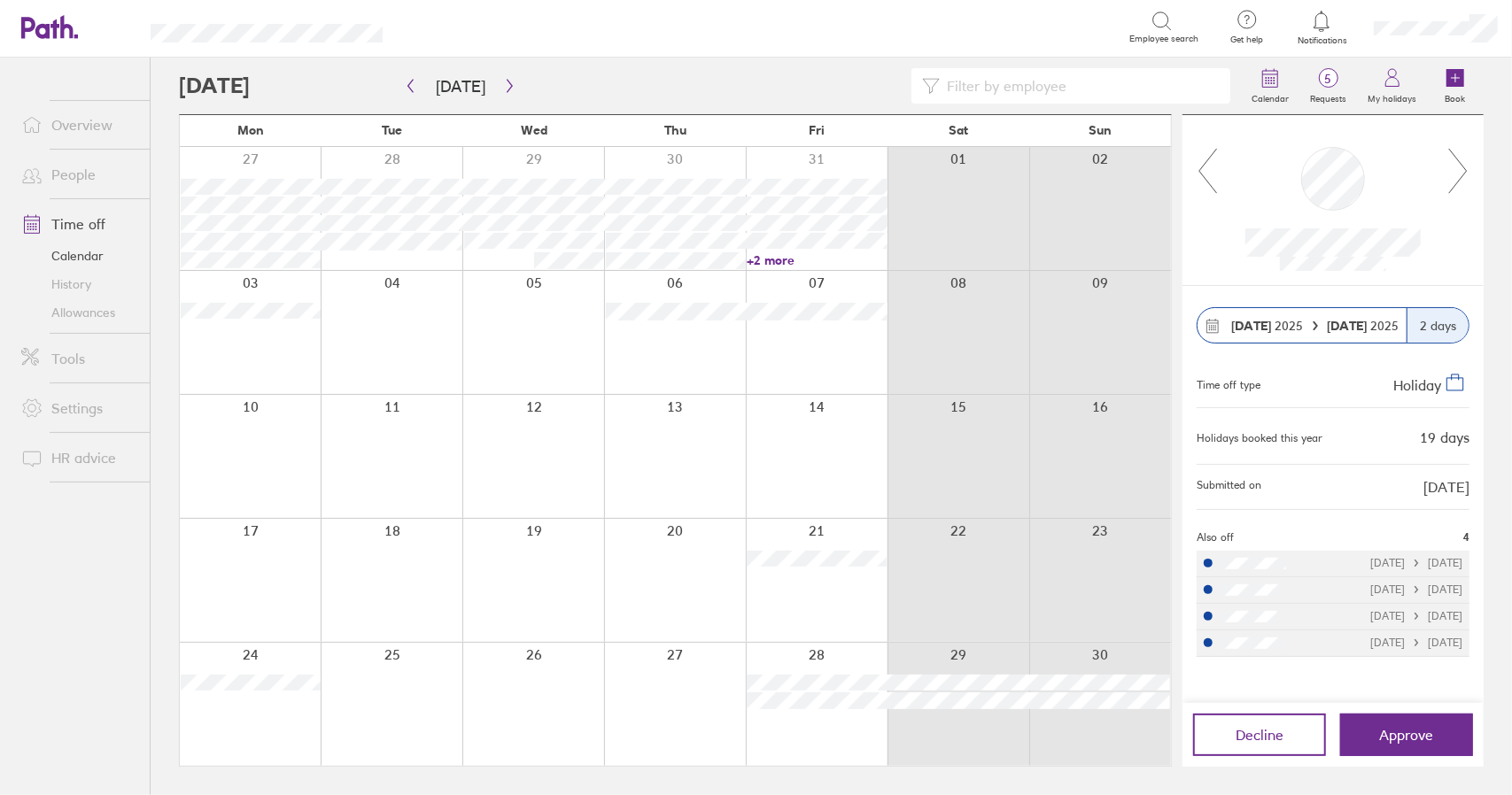
click at [1463, 169] on icon at bounding box center [1458, 171] width 22 height 48
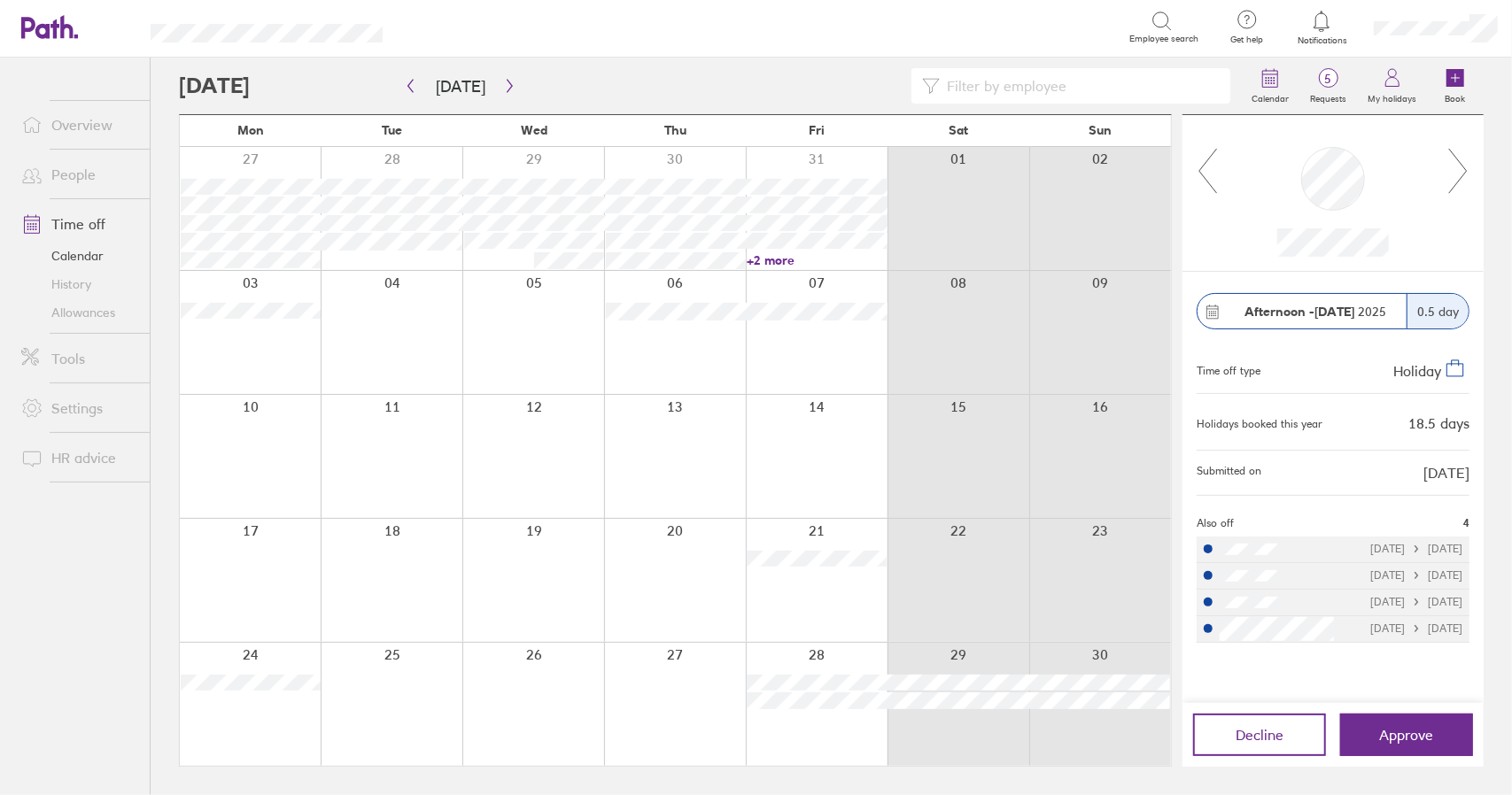
click at [1463, 169] on icon at bounding box center [1458, 171] width 22 height 48
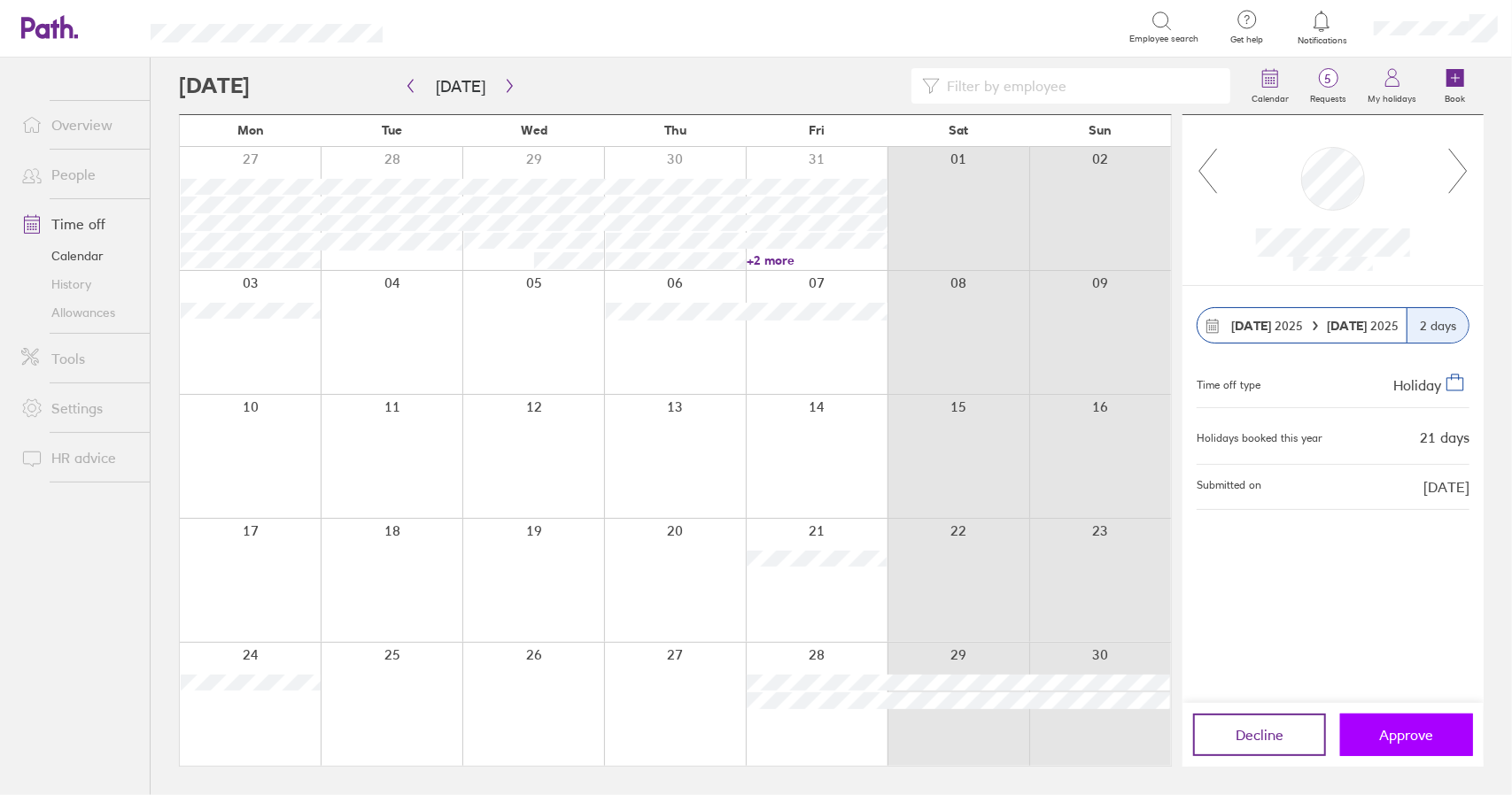
click at [1387, 732] on span "Approve" at bounding box center [1407, 735] width 54 height 16
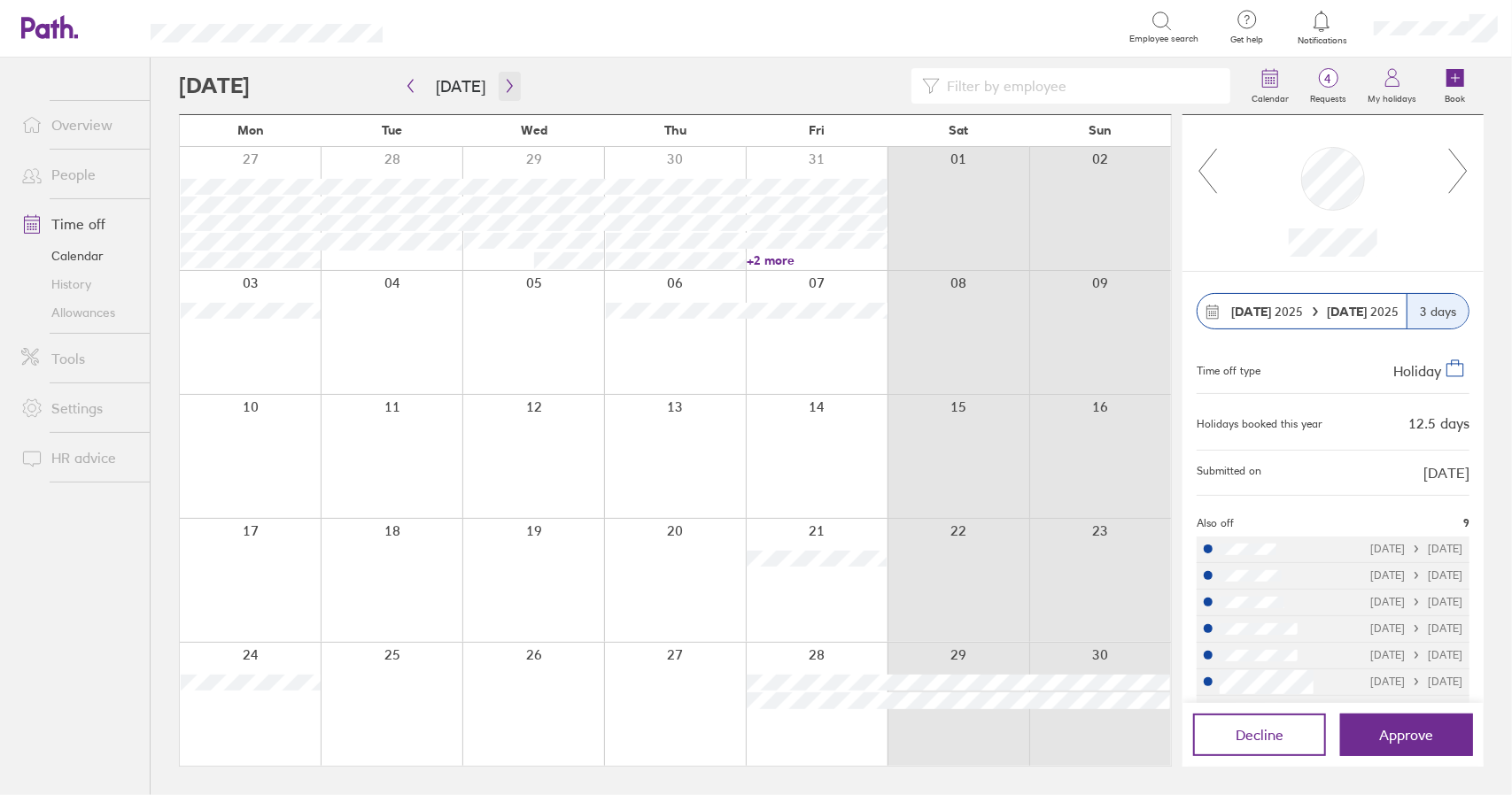
click at [508, 81] on icon "button" at bounding box center [509, 86] width 13 height 14
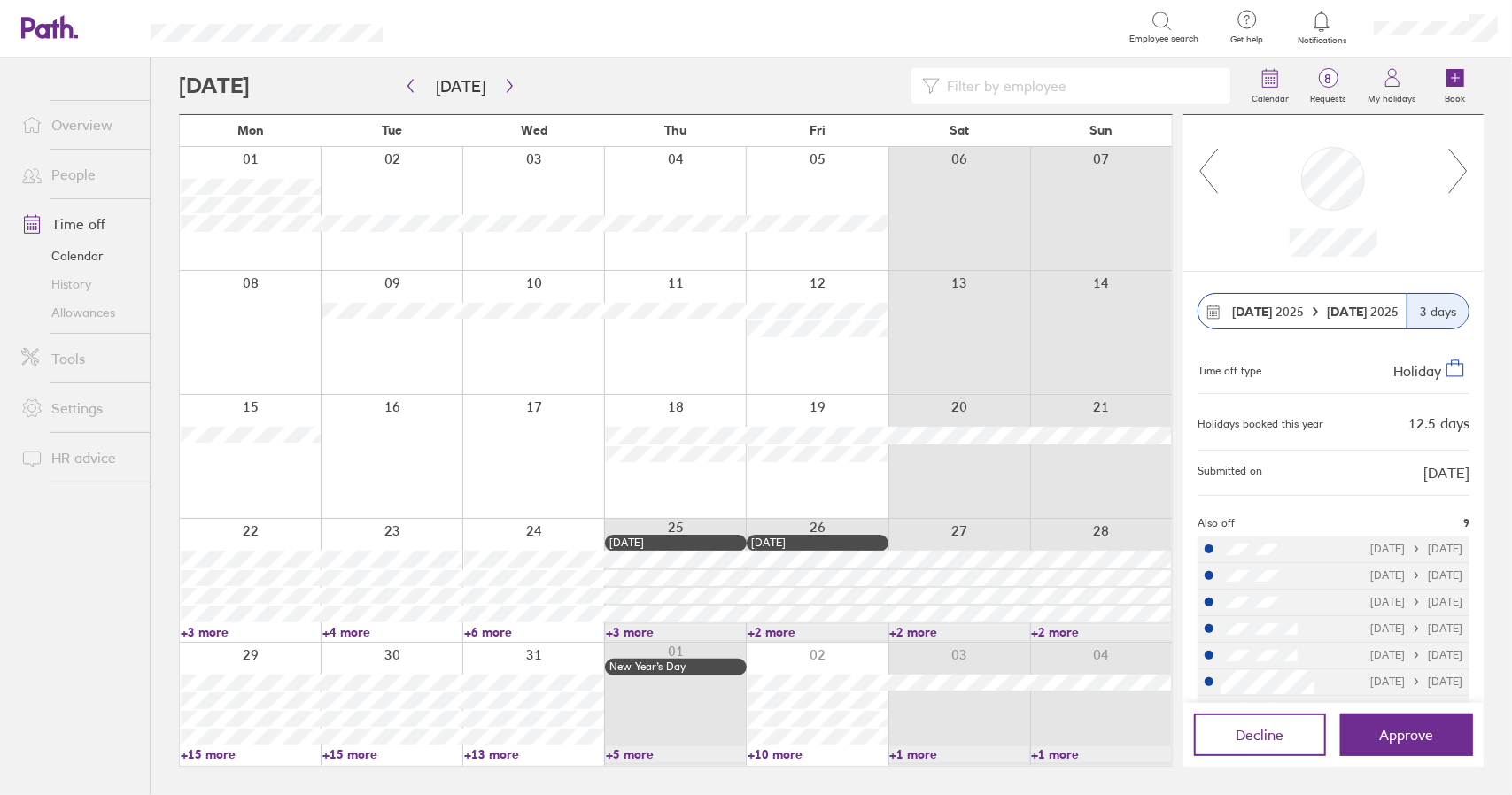
click at [1206, 174] on icon at bounding box center [1208, 171] width 22 height 48
click at [1204, 174] on icon at bounding box center [1208, 171] width 22 height 48
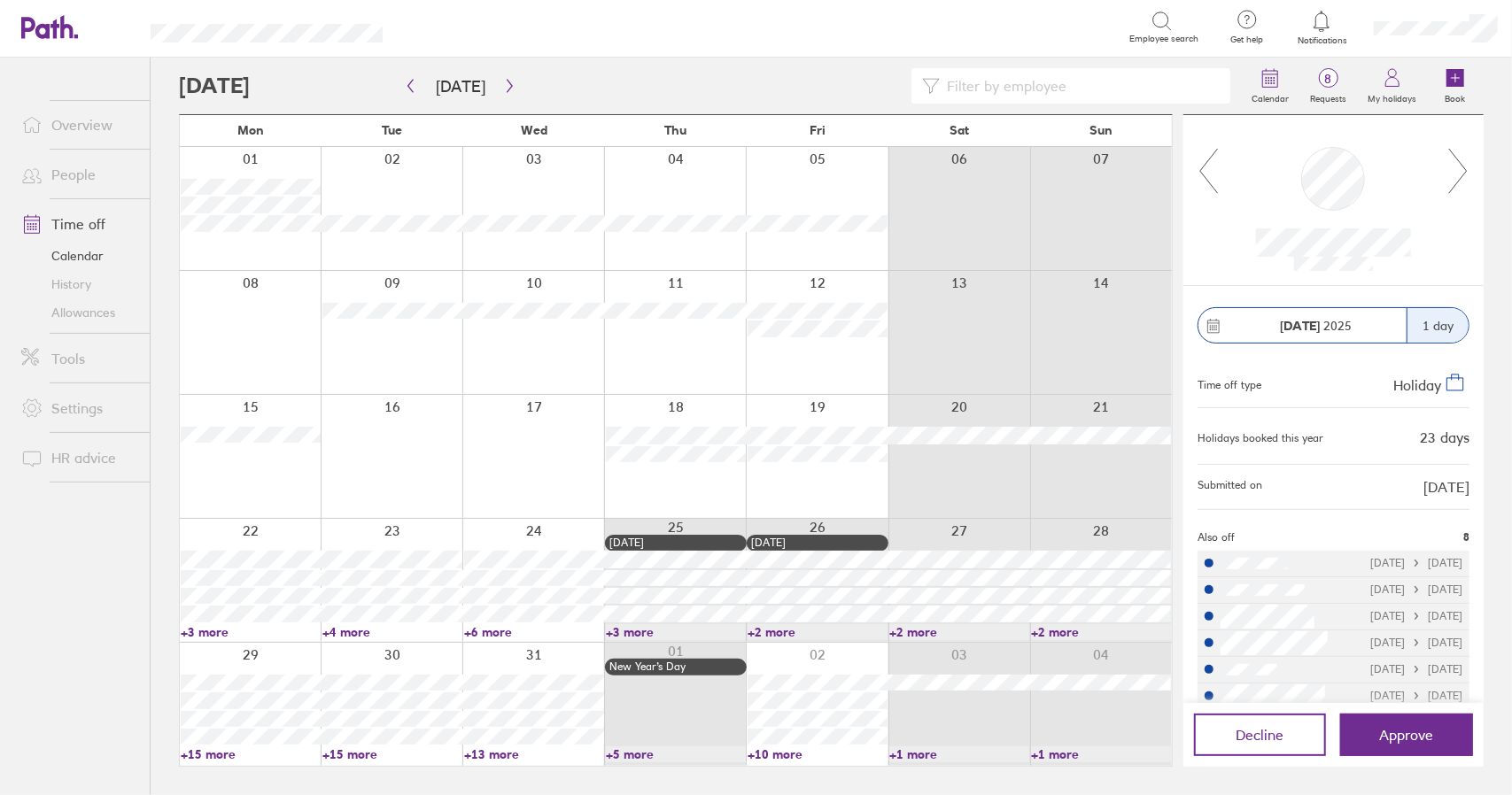
click at [1204, 174] on icon at bounding box center [1208, 171] width 22 height 48
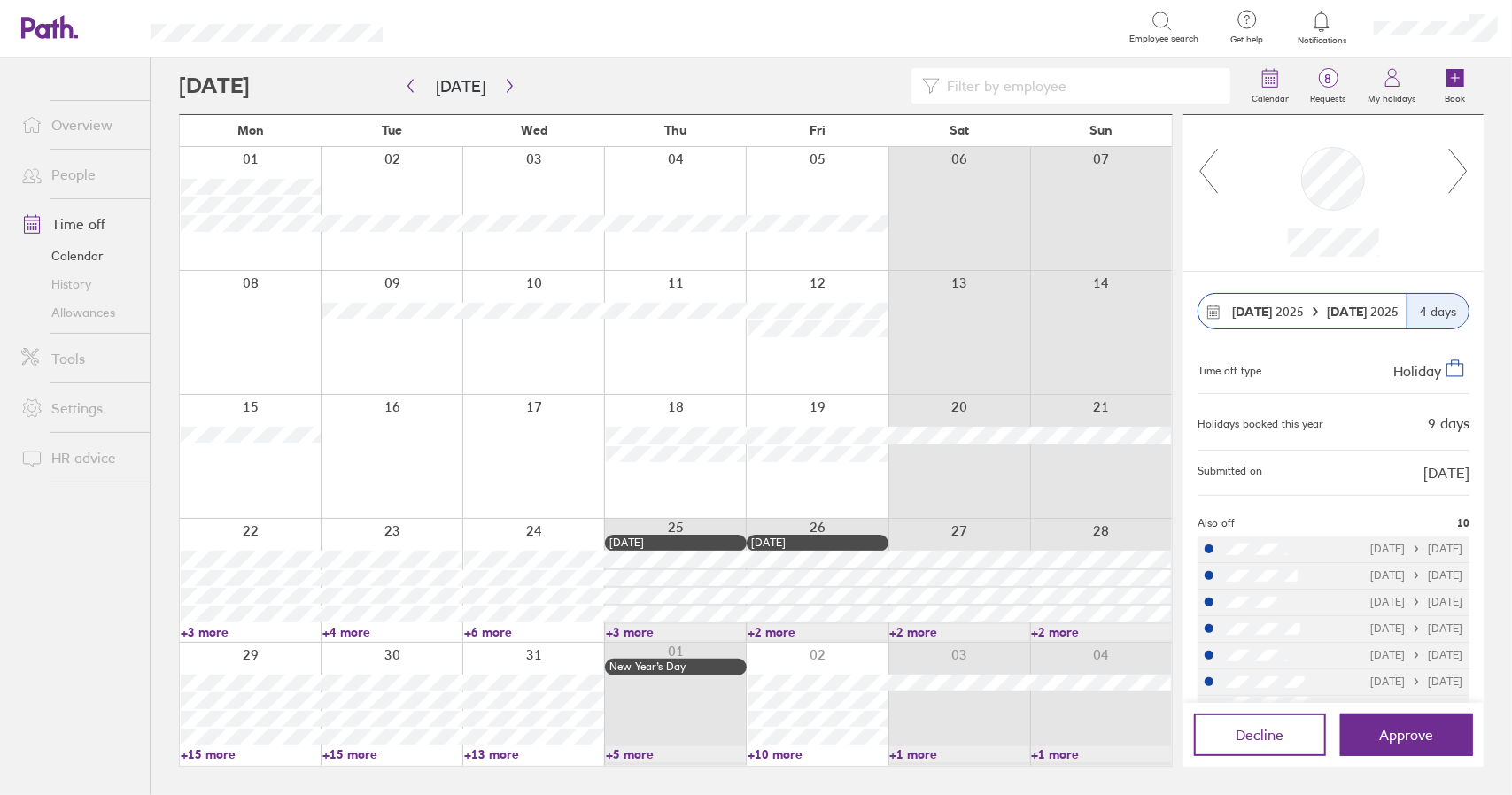
click at [1470, 176] on div at bounding box center [1333, 193] width 301 height 157
click at [1463, 173] on icon at bounding box center [1458, 171] width 22 height 48
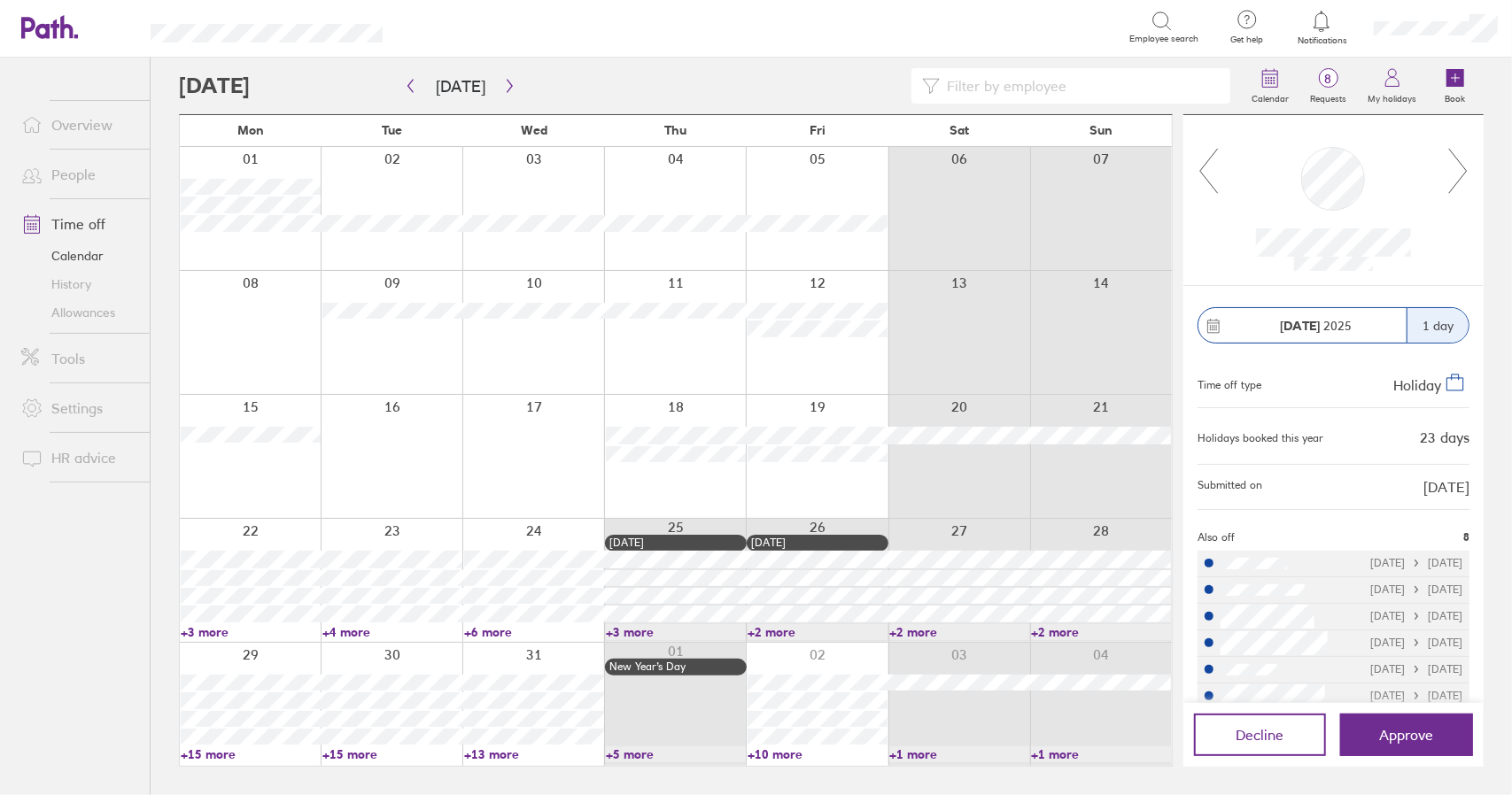
click at [497, 631] on link "+6 more" at bounding box center [534, 632] width 140 height 16
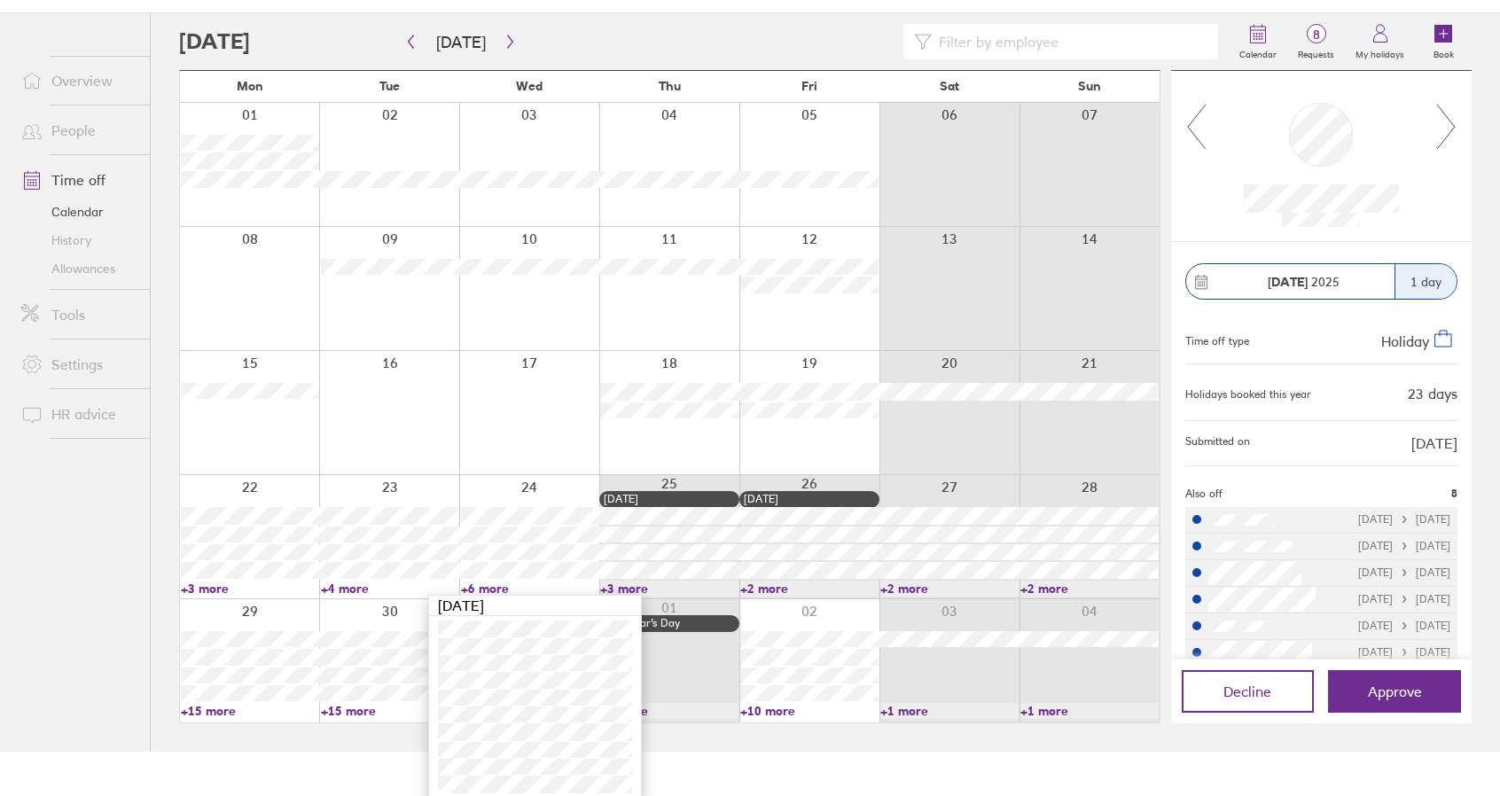
scroll to position [51, 0]
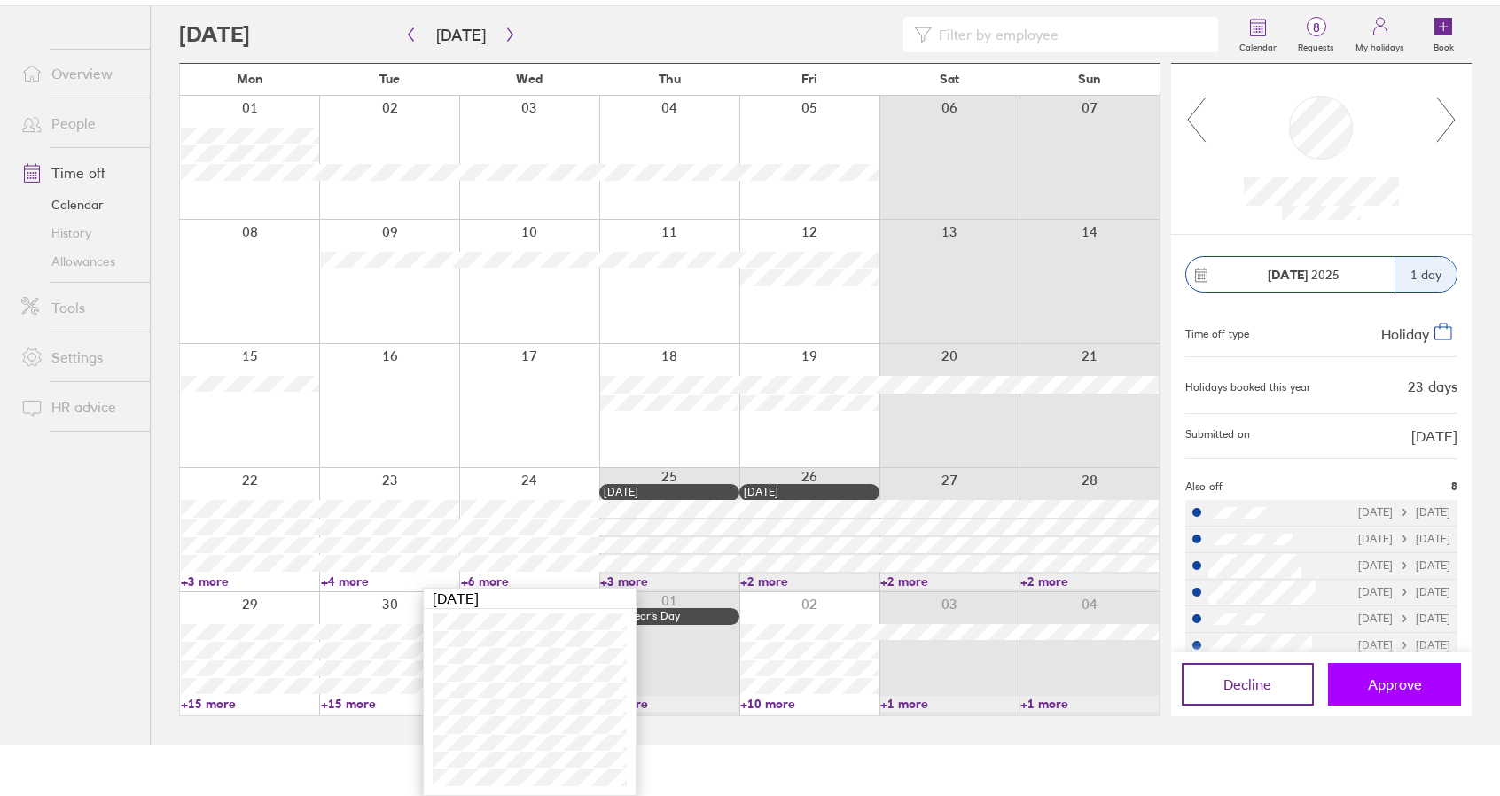
click at [1396, 694] on button "Approve" at bounding box center [1394, 684] width 133 height 43
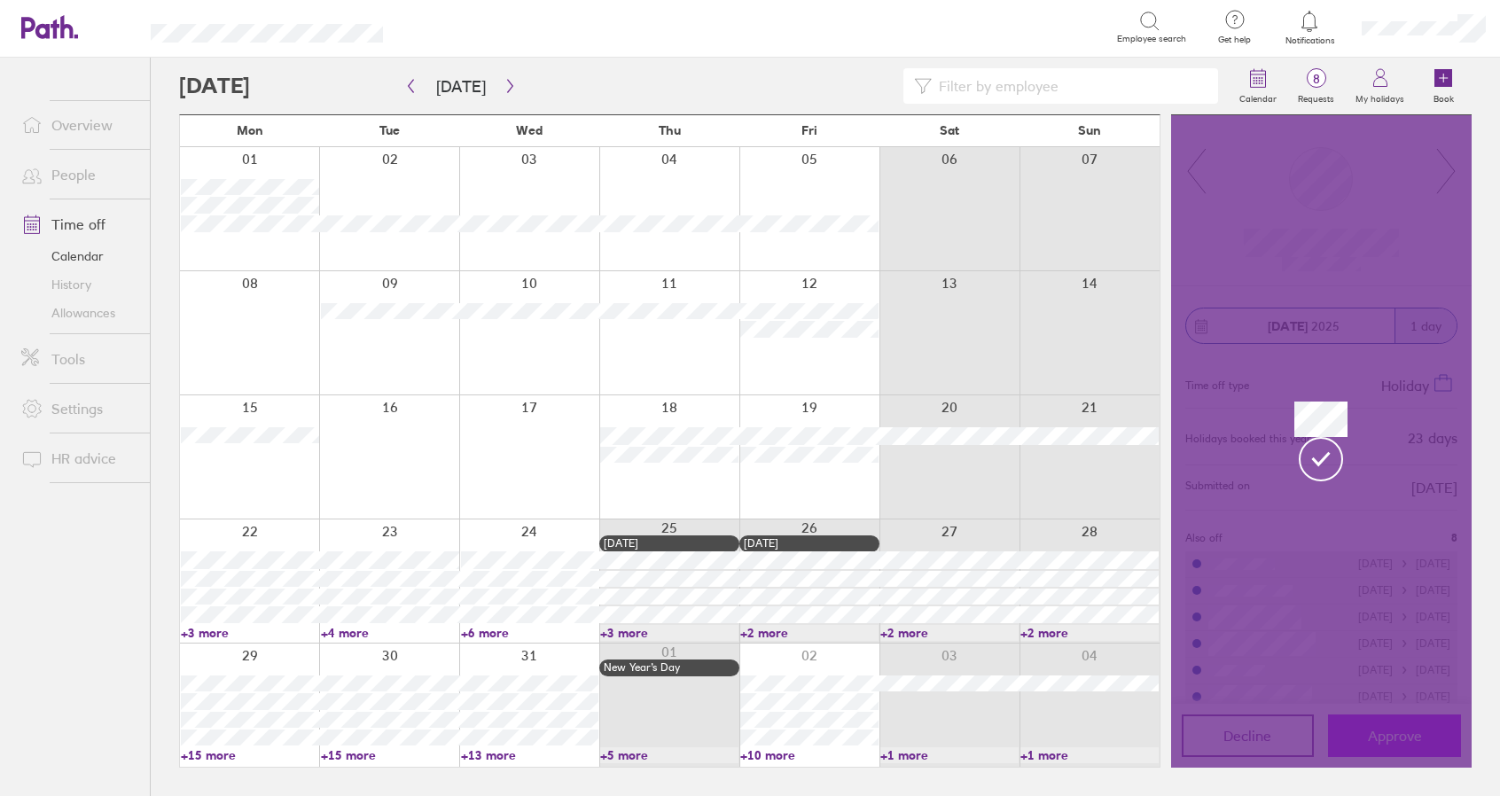
scroll to position [0, 0]
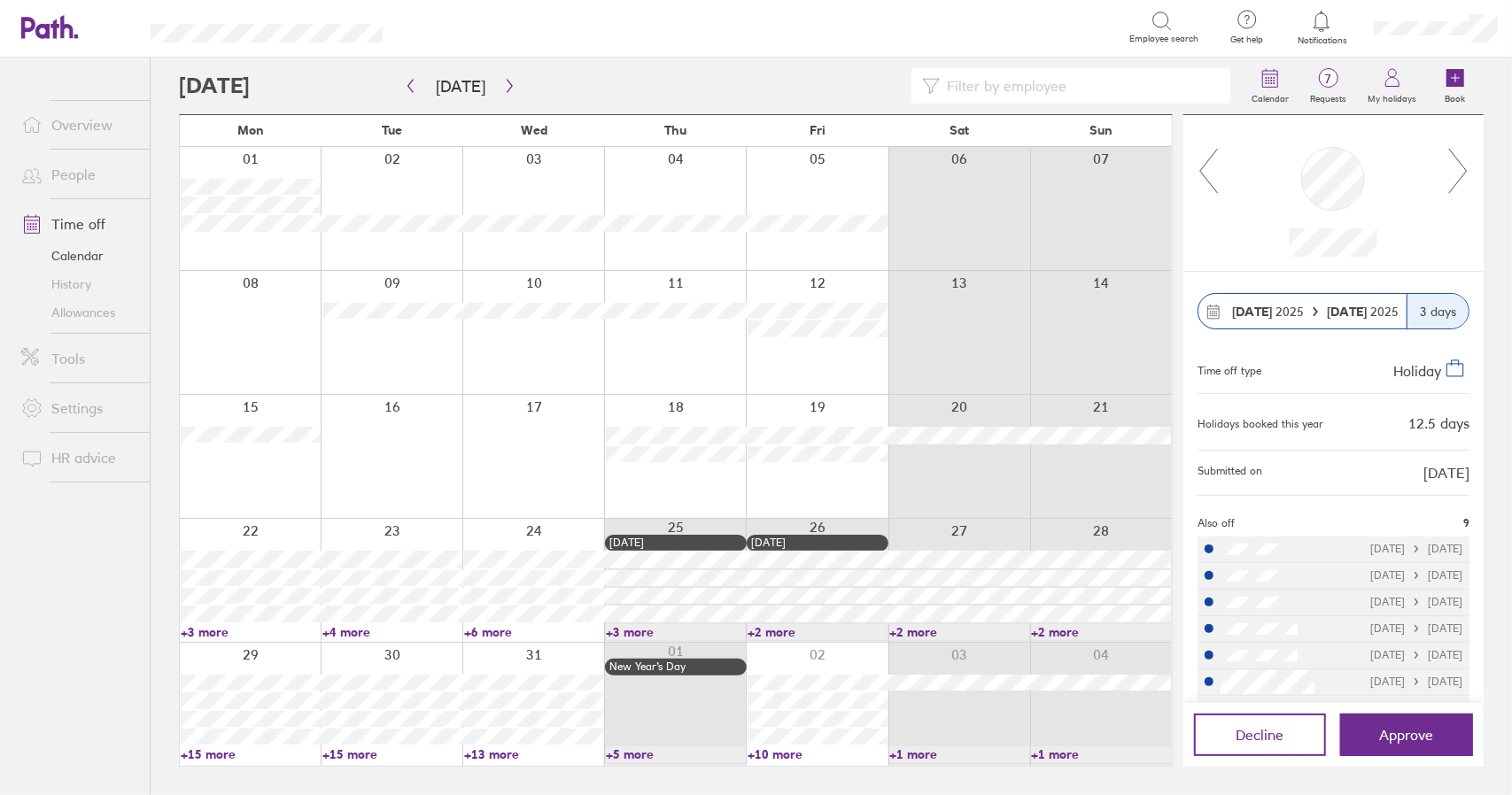
click at [74, 223] on link "Time off" at bounding box center [78, 224] width 143 height 35
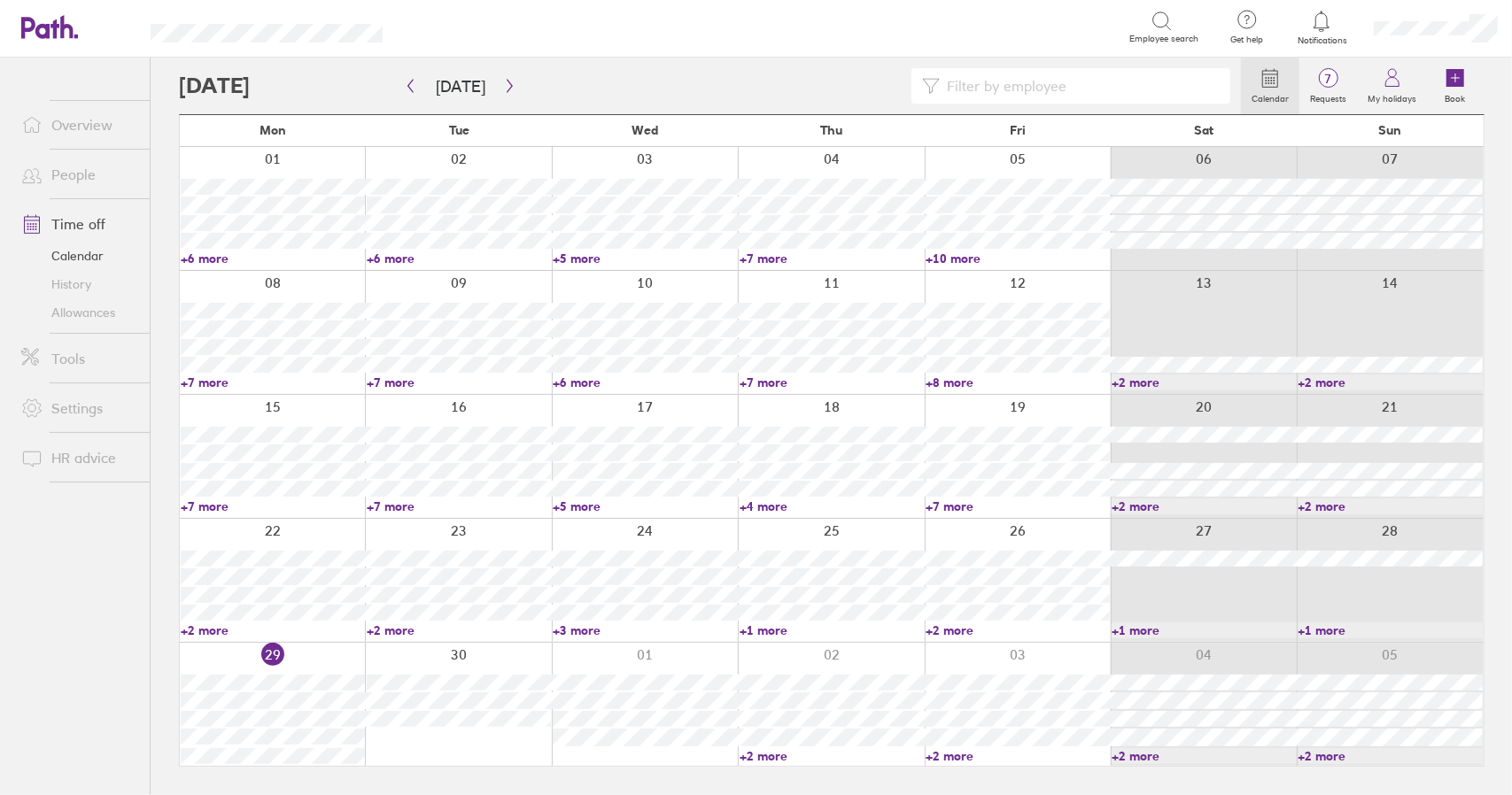
click at [761, 754] on link "+2 more" at bounding box center [831, 756] width 184 height 16
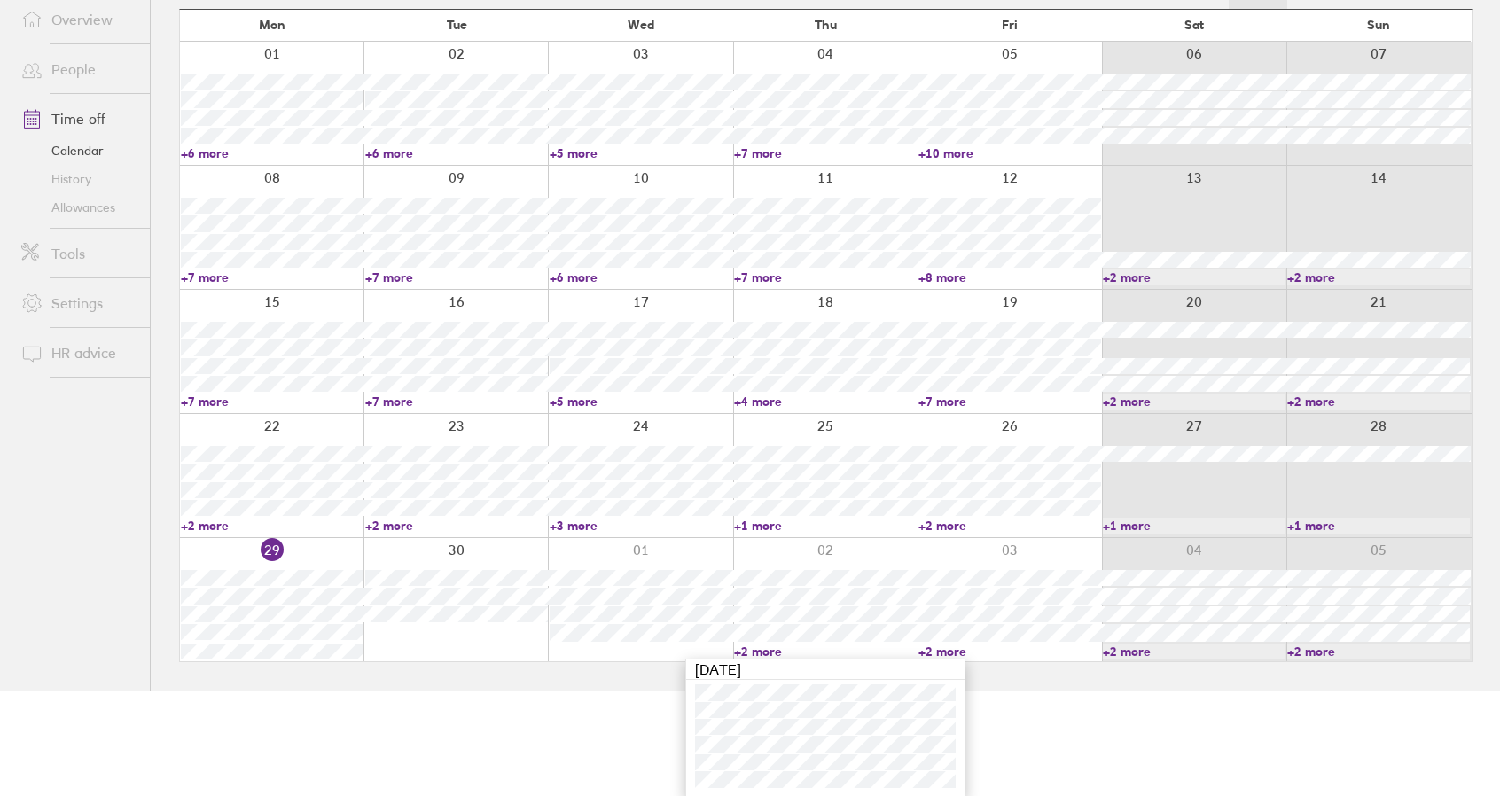
scroll to position [106, 0]
click at [757, 652] on link "+2 more" at bounding box center [825, 651] width 183 height 16
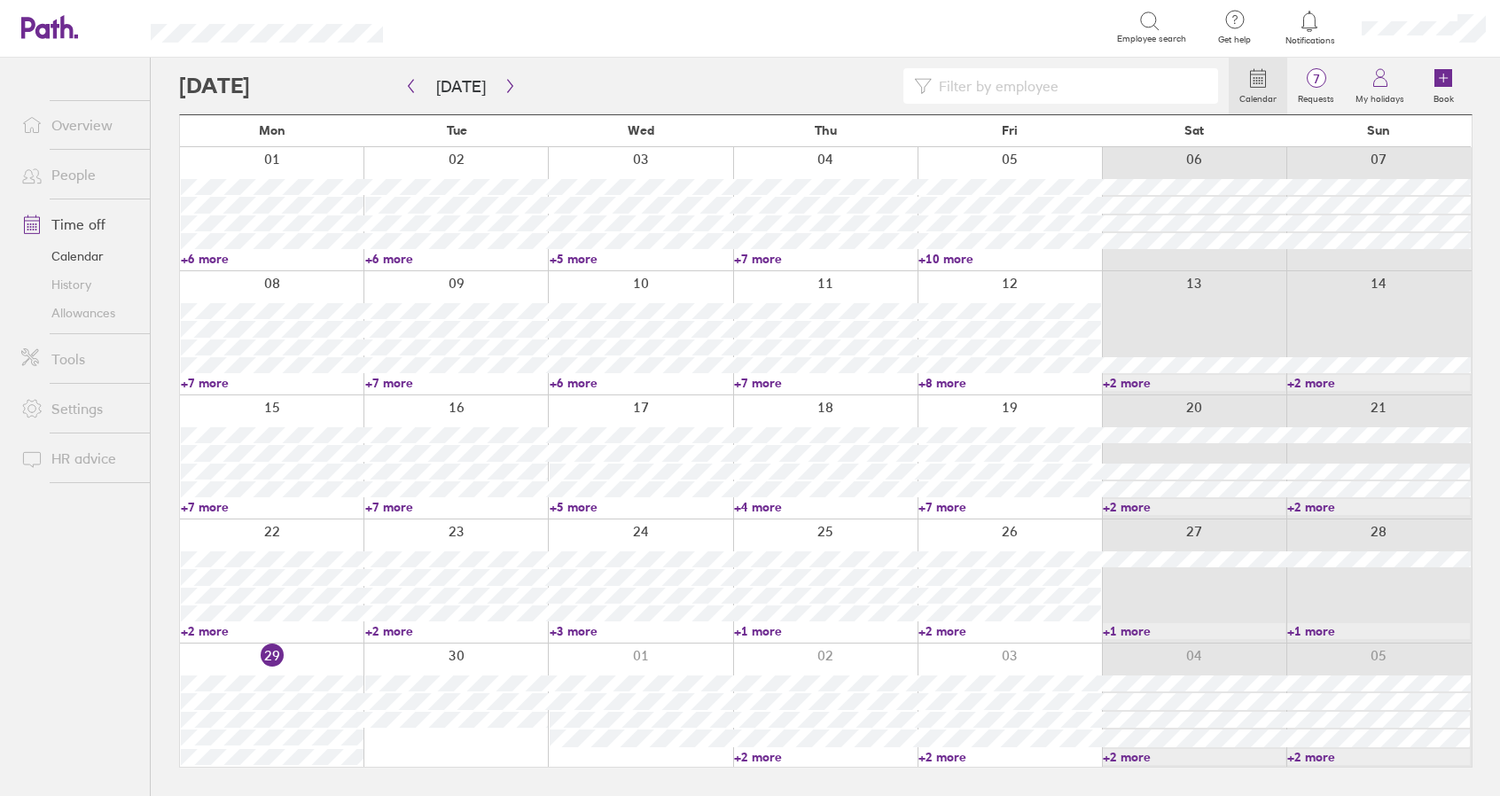
scroll to position [0, 0]
click at [952, 756] on link "+2 more" at bounding box center [1019, 757] width 184 height 16
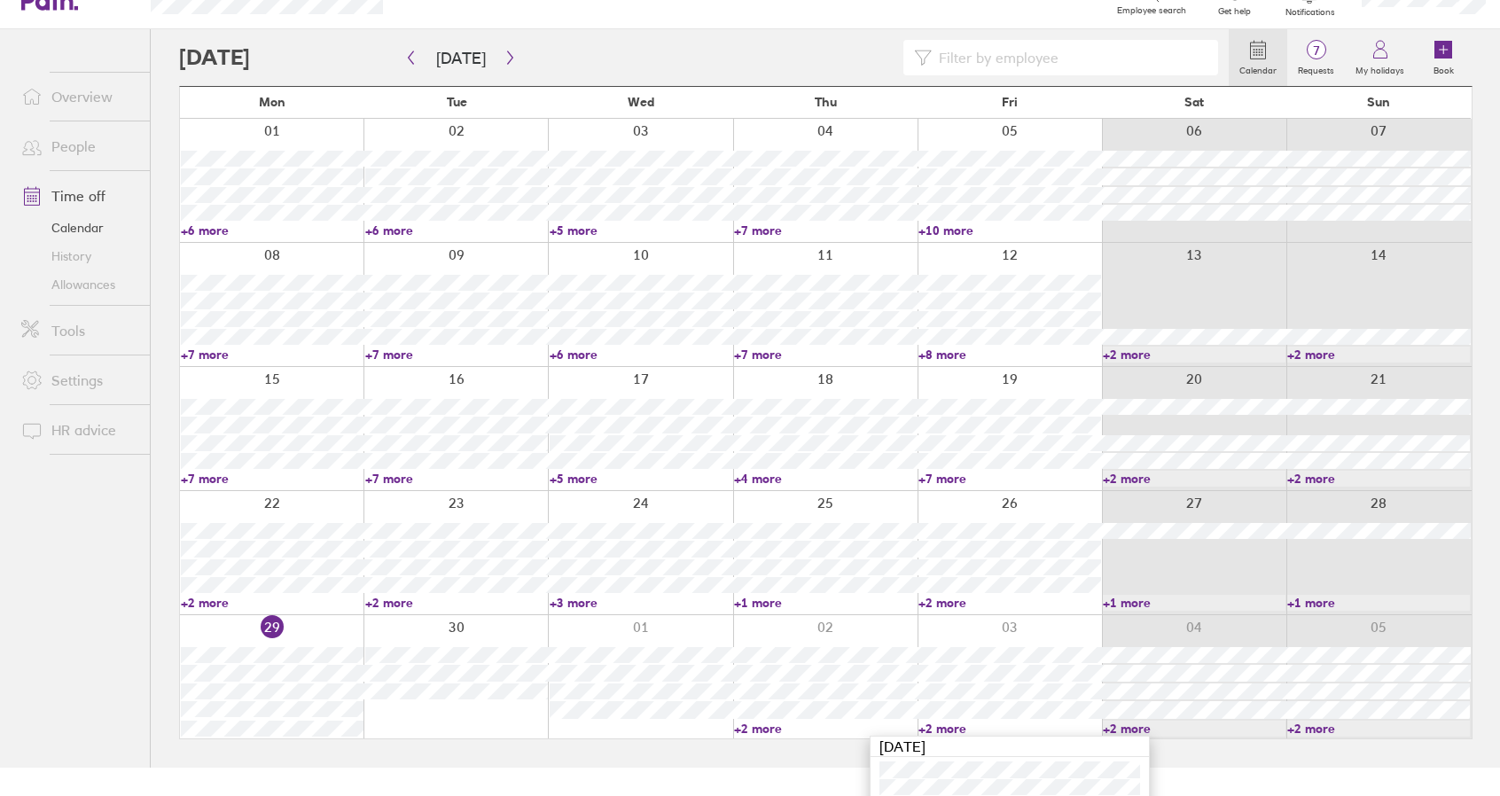
scroll to position [106, 0]
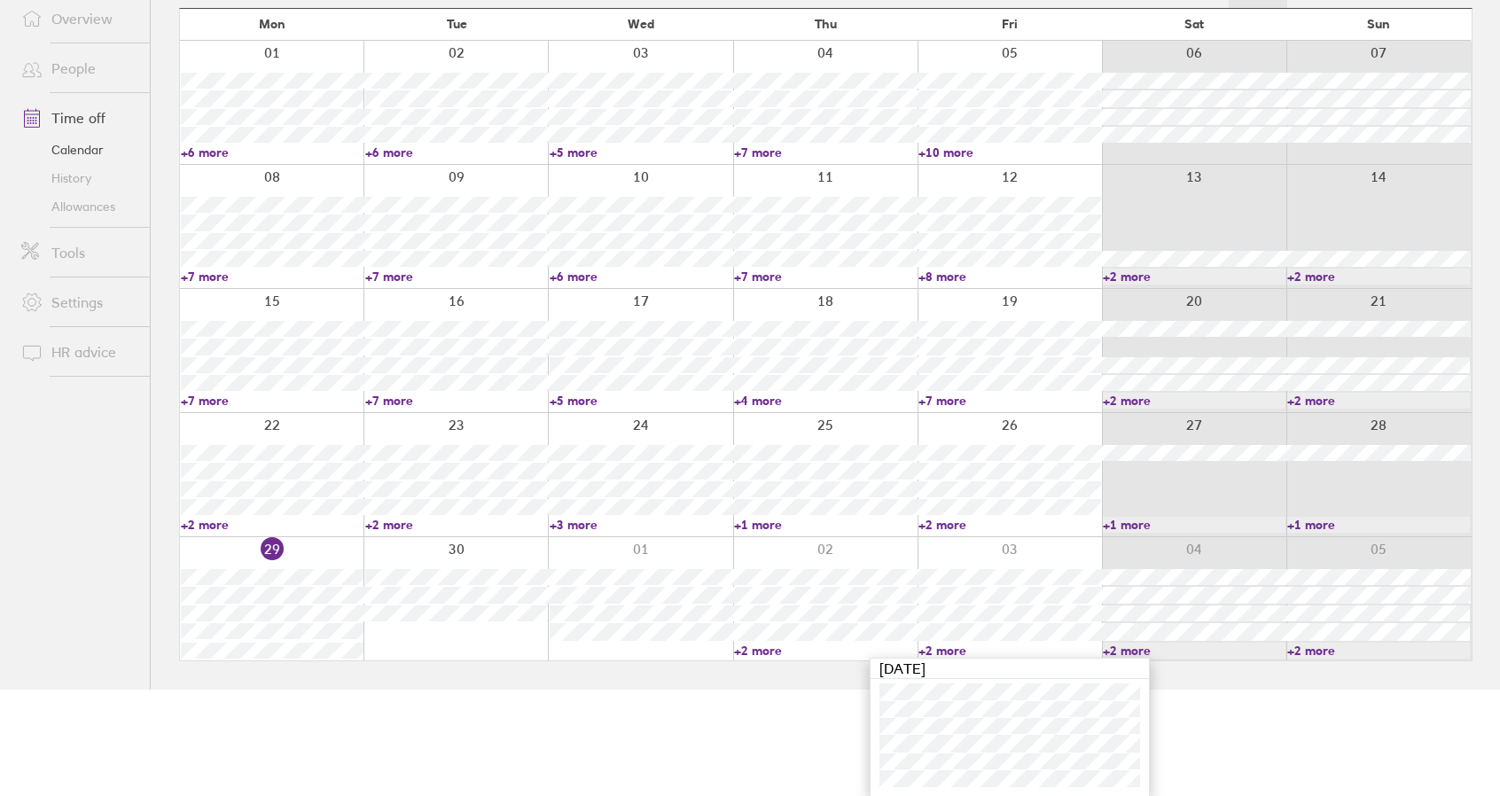
click at [938, 654] on link "+2 more" at bounding box center [1010, 651] width 183 height 16
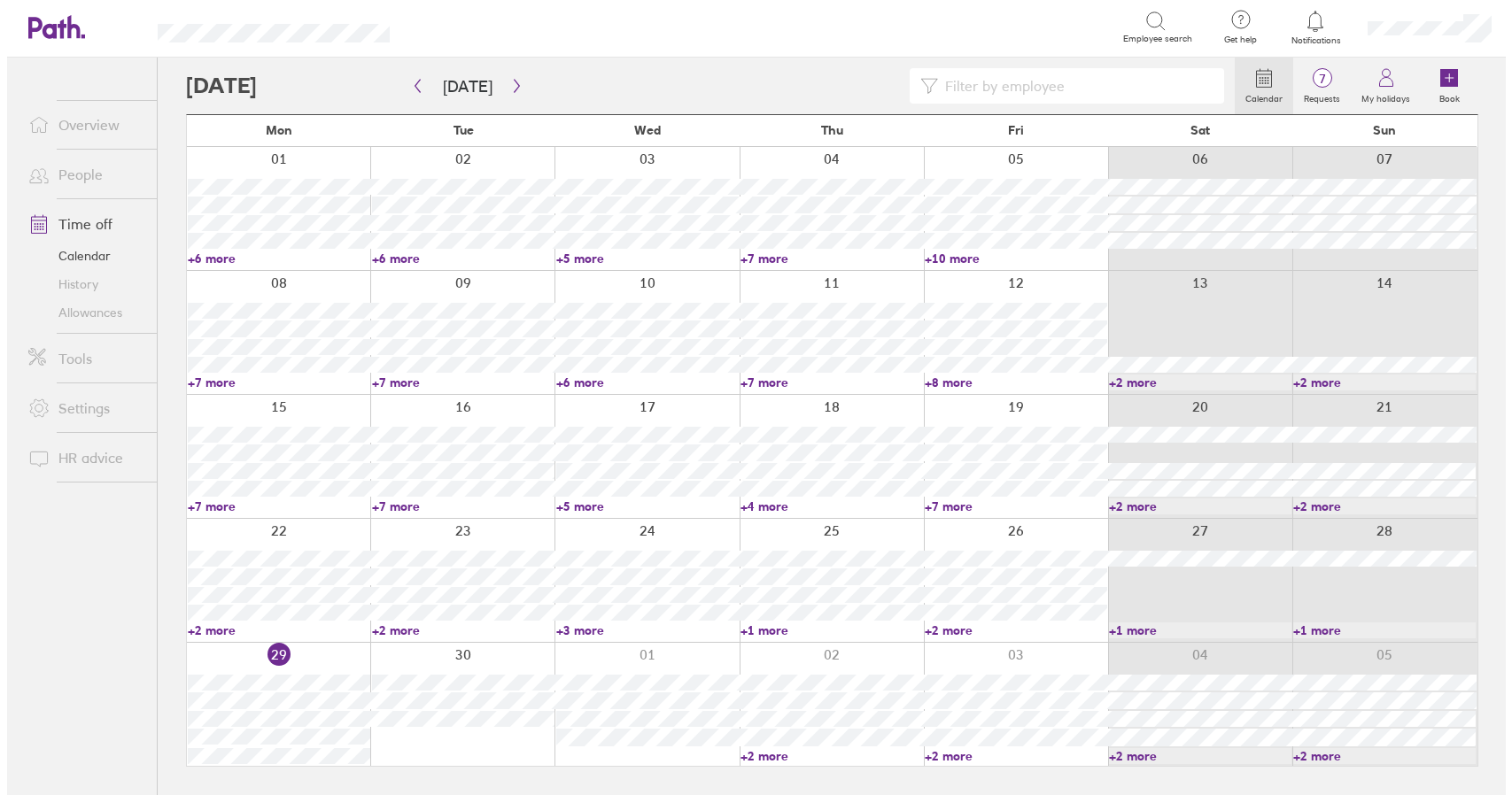
scroll to position [0, 0]
click at [503, 82] on icon "button" at bounding box center [509, 86] width 13 height 14
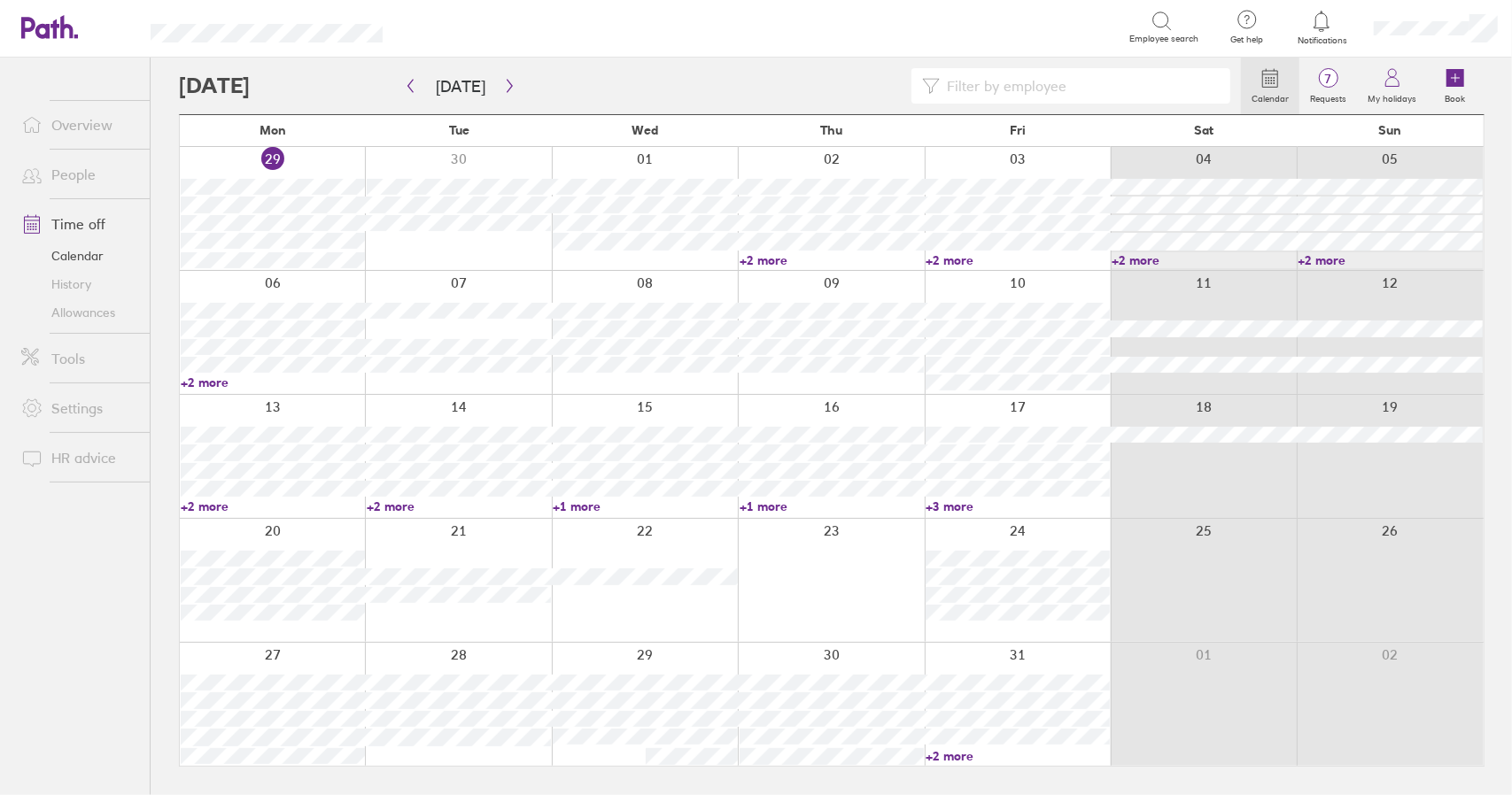
click at [205, 388] on link "+2 more" at bounding box center [273, 383] width 184 height 16
click at [209, 382] on link "+2 more" at bounding box center [273, 383] width 184 height 16
click at [200, 389] on link "+2 more" at bounding box center [273, 383] width 184 height 16
drag, startPoint x: 204, startPoint y: 379, endPoint x: 319, endPoint y: 393, distance: 115.8
click at [204, 379] on link "+2 more" at bounding box center [273, 383] width 184 height 16
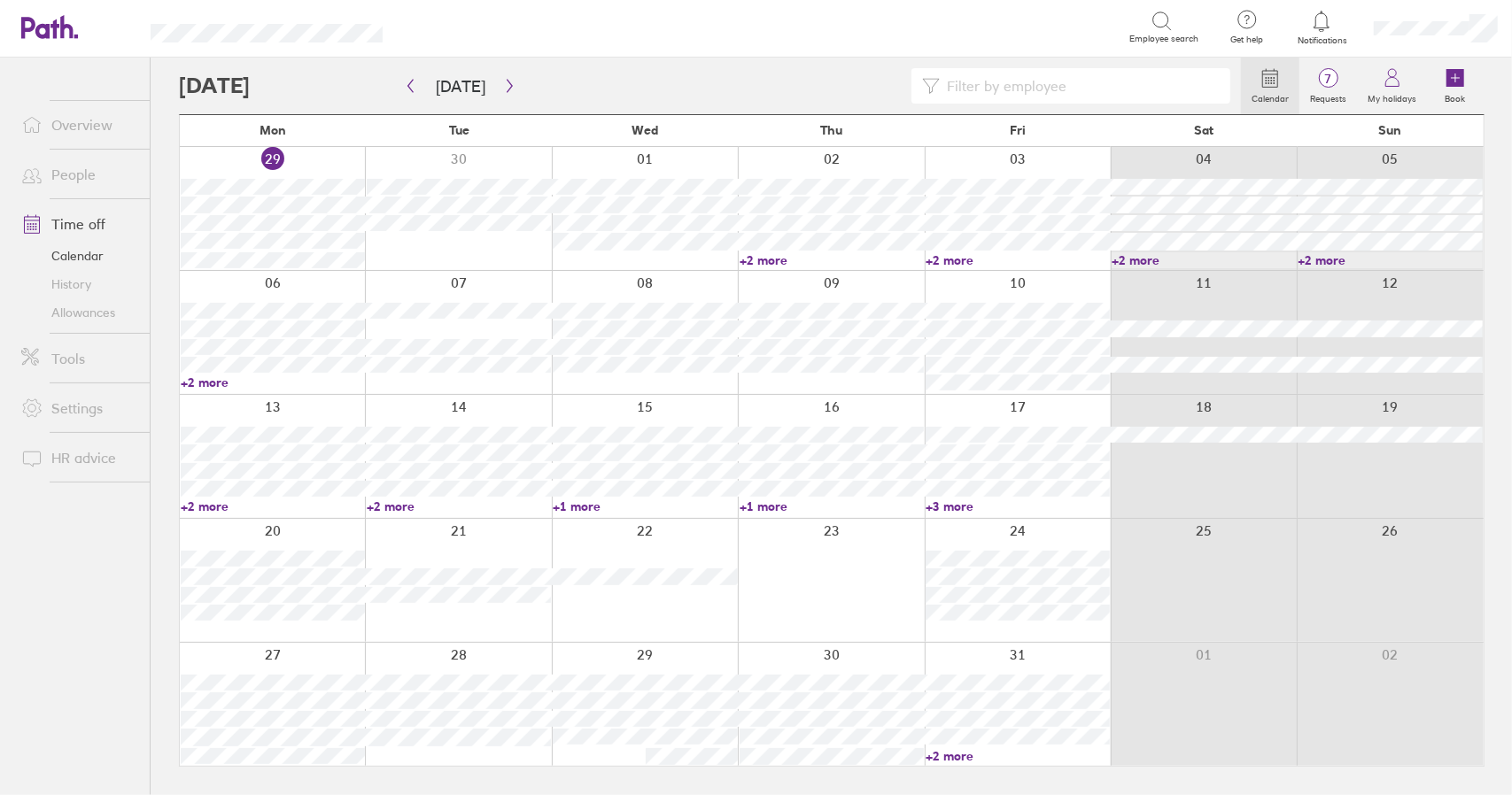
click at [202, 505] on link "+2 more" at bounding box center [273, 506] width 184 height 16
click at [215, 505] on link "+2 more" at bounding box center [273, 506] width 184 height 16
click at [378, 504] on link "+2 more" at bounding box center [458, 506] width 184 height 16
click at [390, 505] on link "+2 more" at bounding box center [458, 506] width 184 height 16
click at [219, 507] on link "+2 more" at bounding box center [273, 506] width 184 height 16
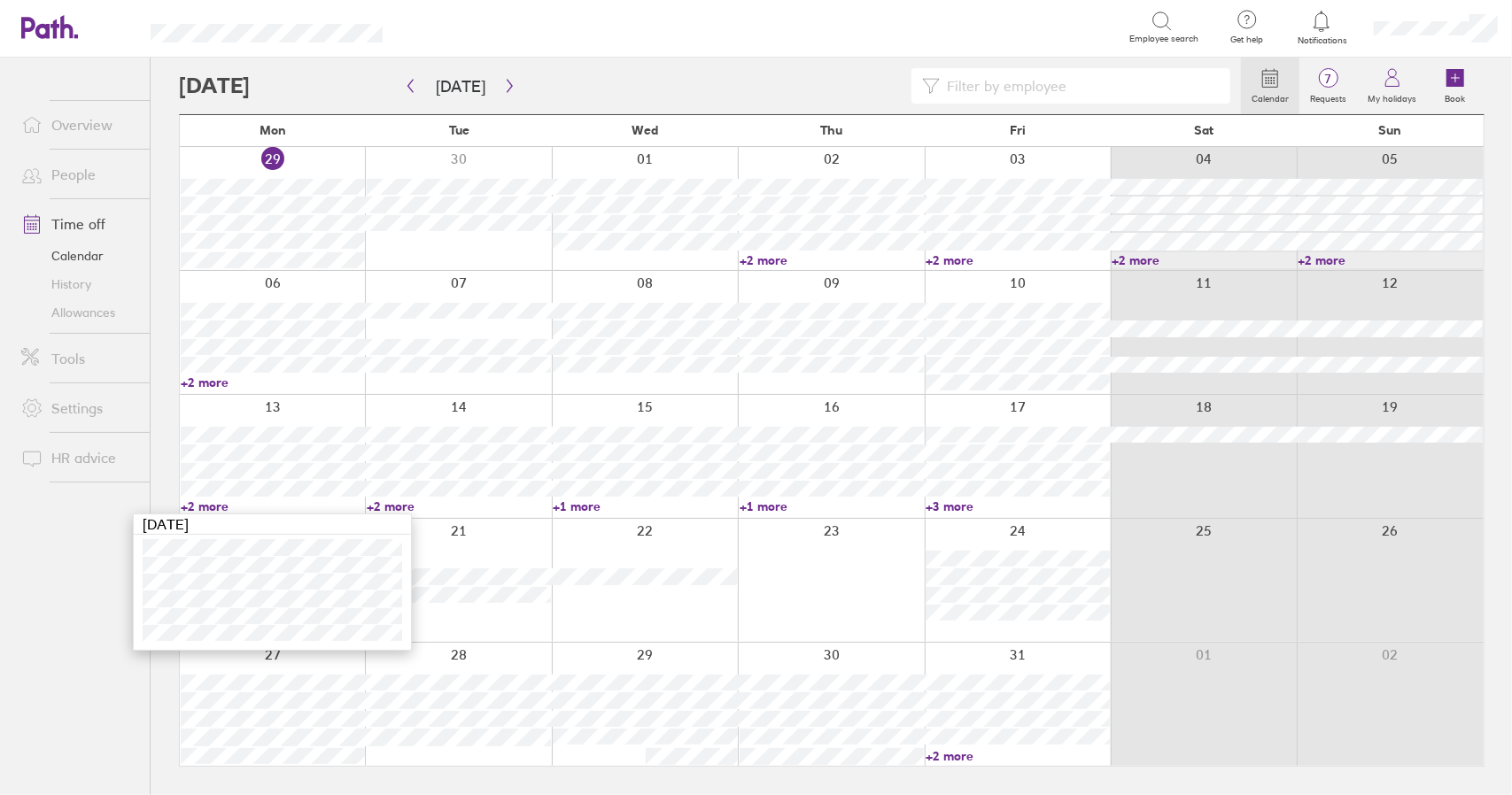
click at [215, 507] on link "+2 more" at bounding box center [273, 506] width 184 height 16
click at [387, 506] on link "+2 more" at bounding box center [458, 506] width 184 height 16
click at [565, 509] on link "+1 more" at bounding box center [644, 506] width 184 height 16
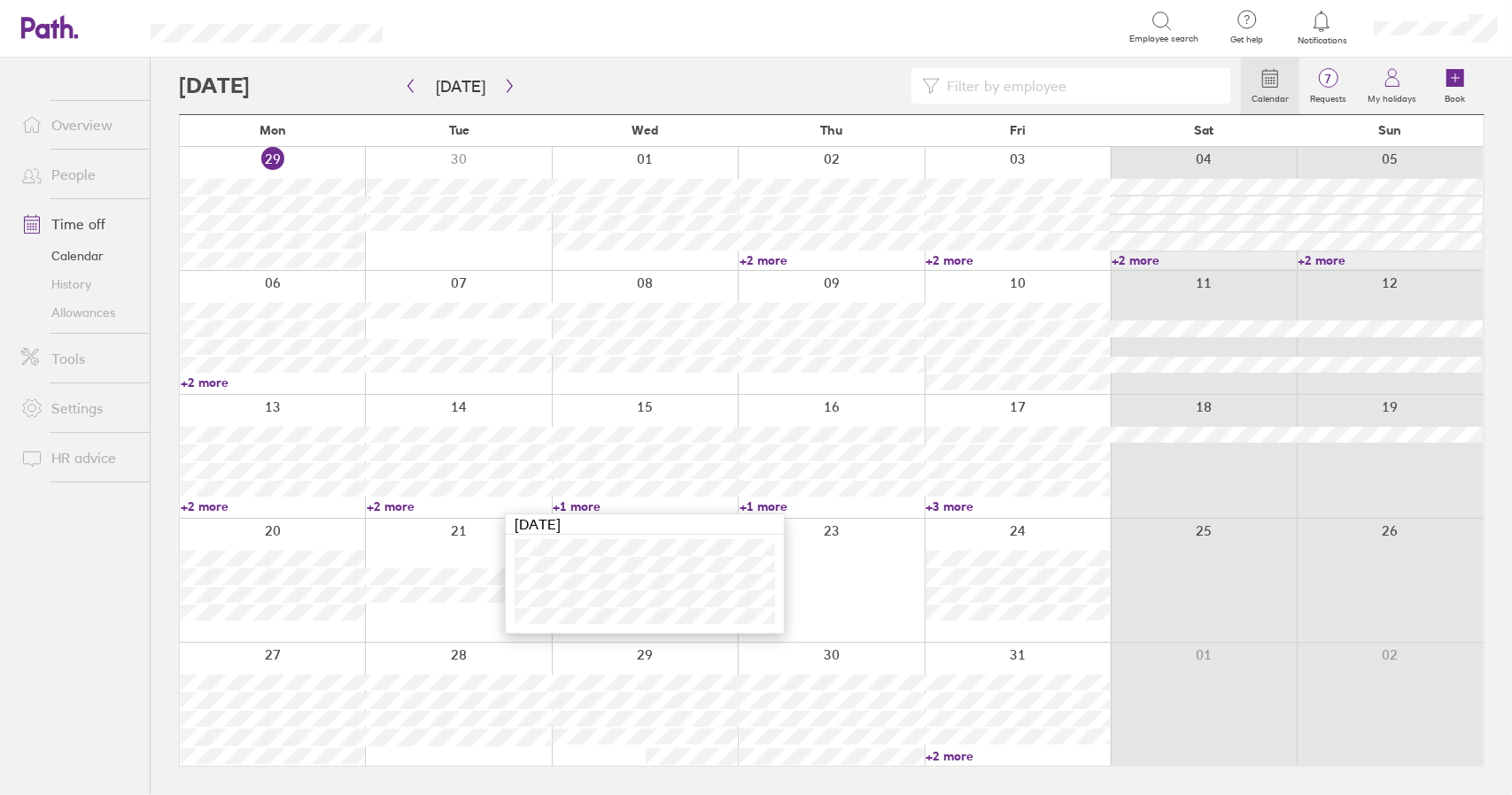
click at [579, 504] on link "+1 more" at bounding box center [644, 506] width 184 height 16
click at [210, 388] on link "+2 more" at bounding box center [273, 383] width 184 height 16
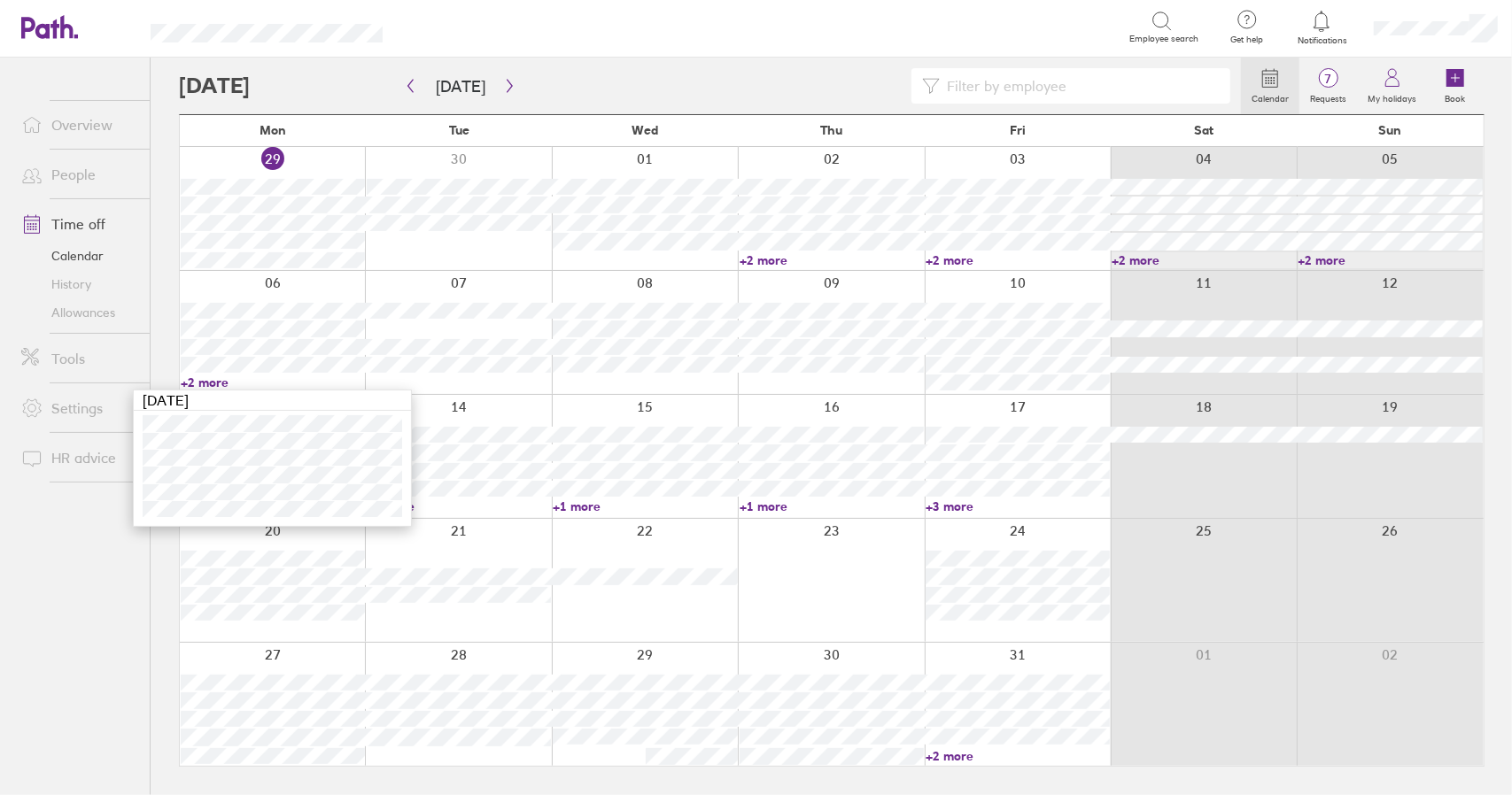
click at [203, 383] on link "+2 more" at bounding box center [273, 383] width 184 height 16
click at [82, 228] on link "Time off" at bounding box center [78, 224] width 143 height 35
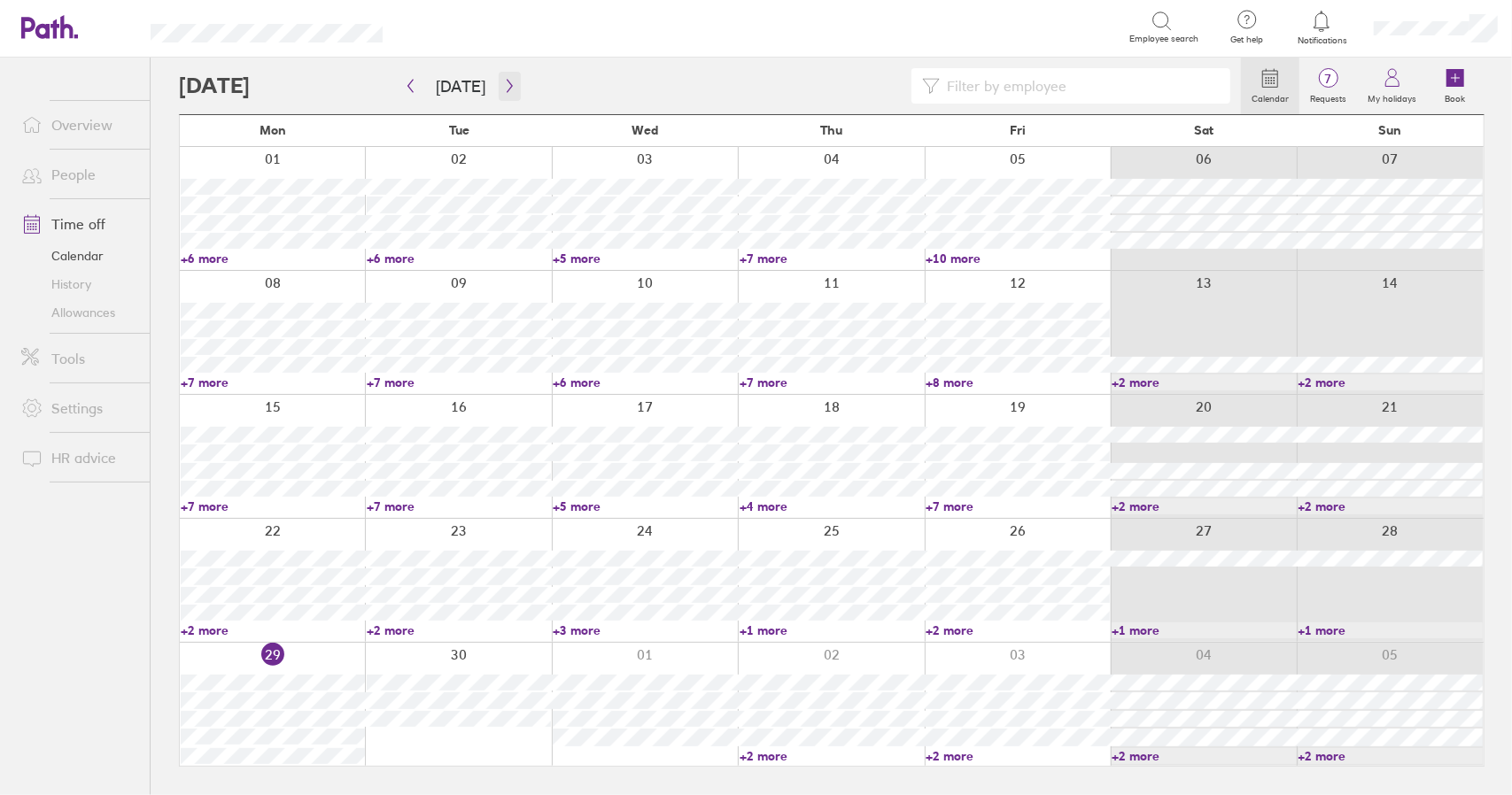
click at [509, 85] on icon "button" at bounding box center [509, 86] width 13 height 14
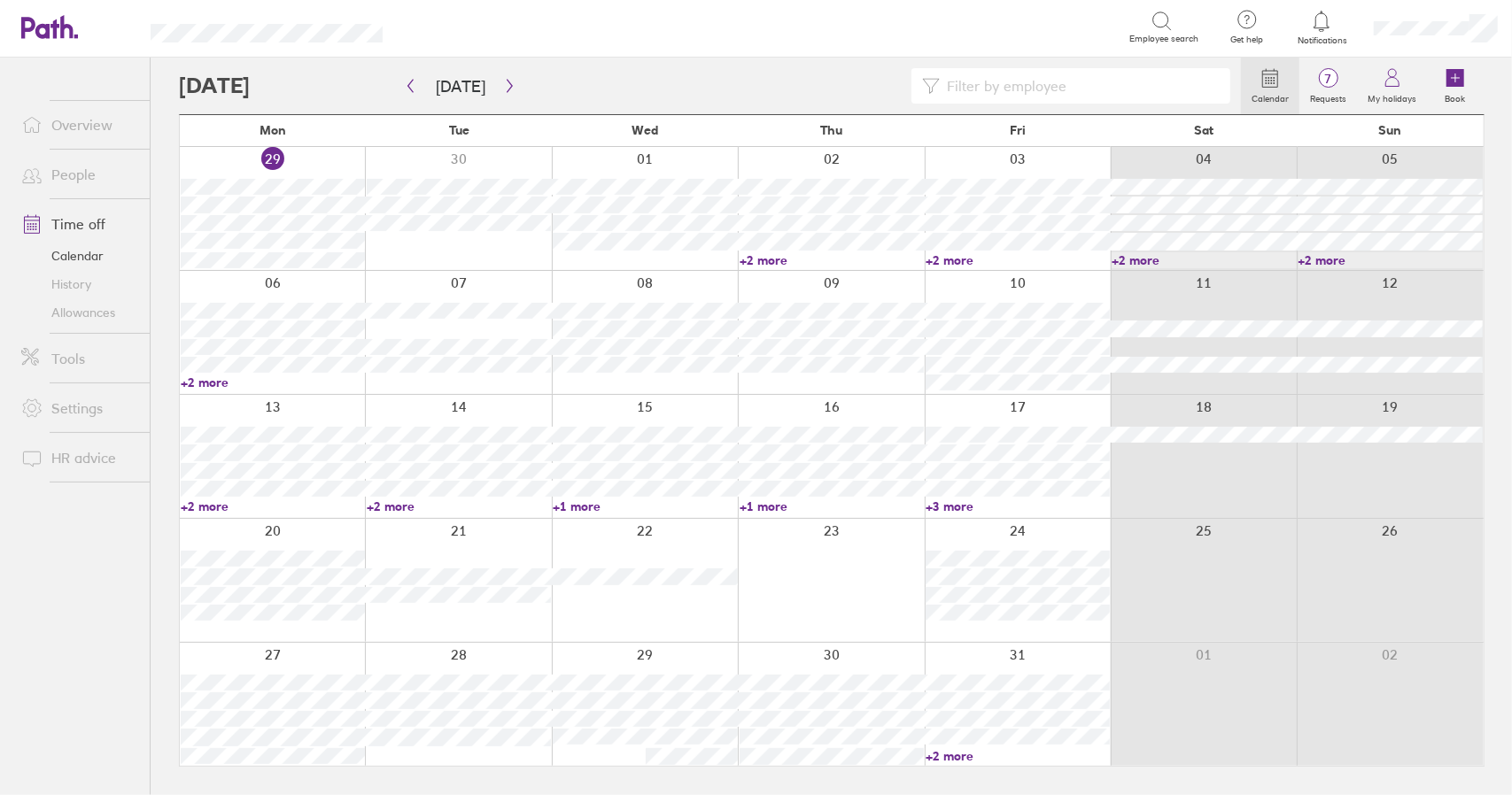
click at [153, 281] on div "Calendar 7 Requests My holidays Book [DATE] [DATE] Mon Tue Wed Thu Fri Sat Sun …" at bounding box center [831, 426] width 1361 height 738
